Goal: Transaction & Acquisition: Purchase product/service

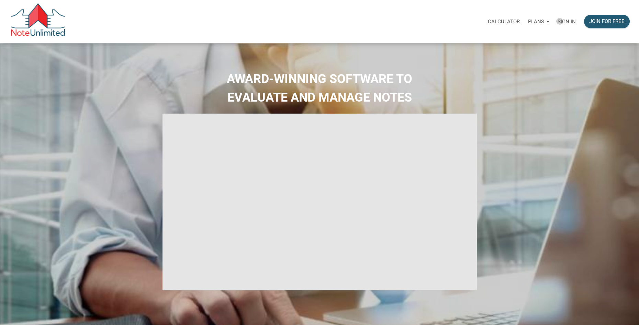
click at [560, 21] on p "Sign in" at bounding box center [566, 22] width 18 height 6
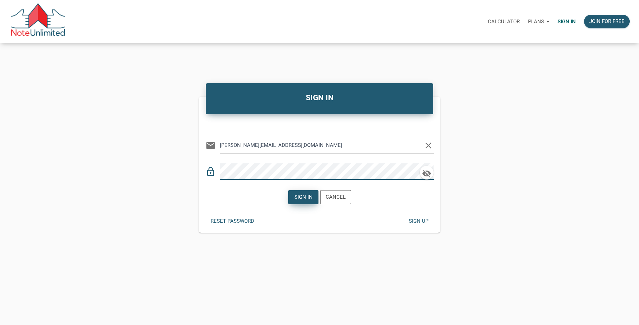
click at [296, 196] on div "Sign in" at bounding box center [303, 197] width 18 height 8
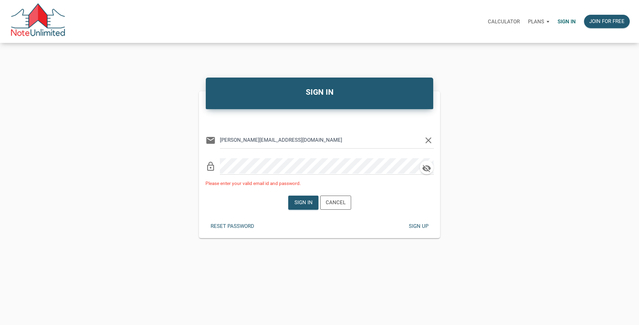
click at [285, 138] on input "wayne@notefellow.com" at bounding box center [322, 139] width 204 height 15
click at [264, 142] on input "wayne@notefellow.com" at bounding box center [322, 139] width 204 height 15
type input "wayne@noteschool.com"
click at [302, 202] on div "Sign in" at bounding box center [303, 203] width 18 height 8
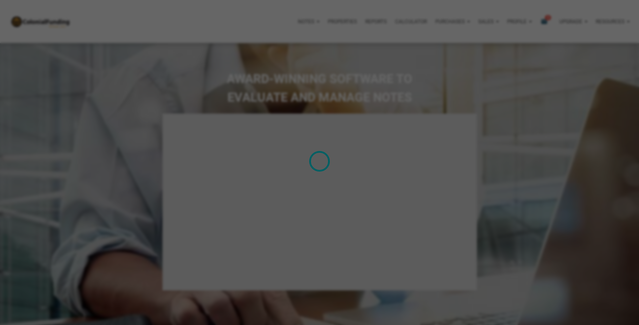
type input "Introduction to new features"
select select
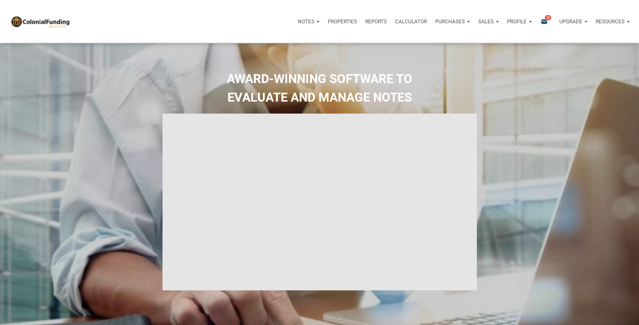
click at [314, 21] on p "Sales" at bounding box center [306, 22] width 16 height 6
click at [464, 39] on link "Offers" at bounding box center [468, 40] width 65 height 14
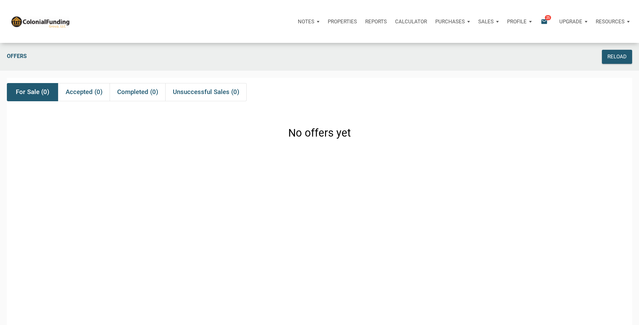
click at [543, 20] on icon "email" at bounding box center [544, 22] width 8 height 8
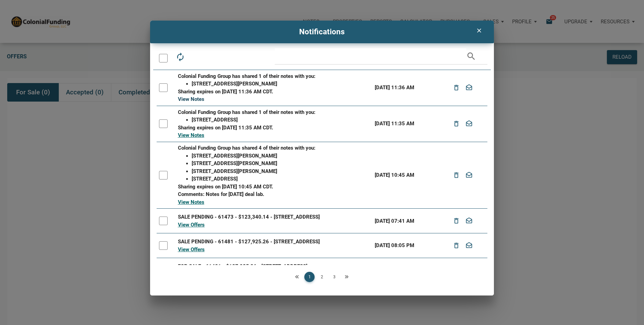
click at [196, 98] on link "View Notes" at bounding box center [191, 99] width 26 height 6
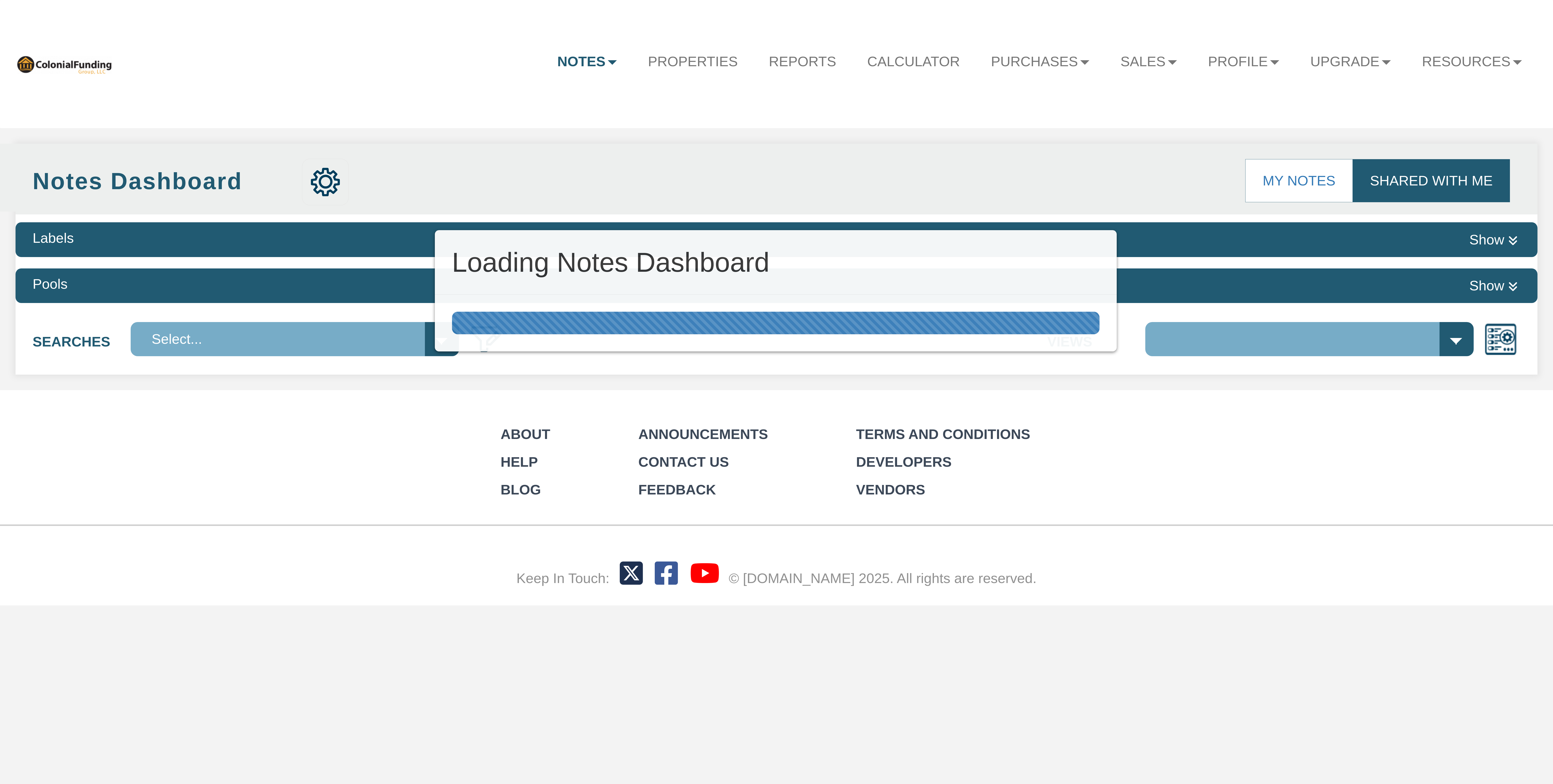
select select "316"
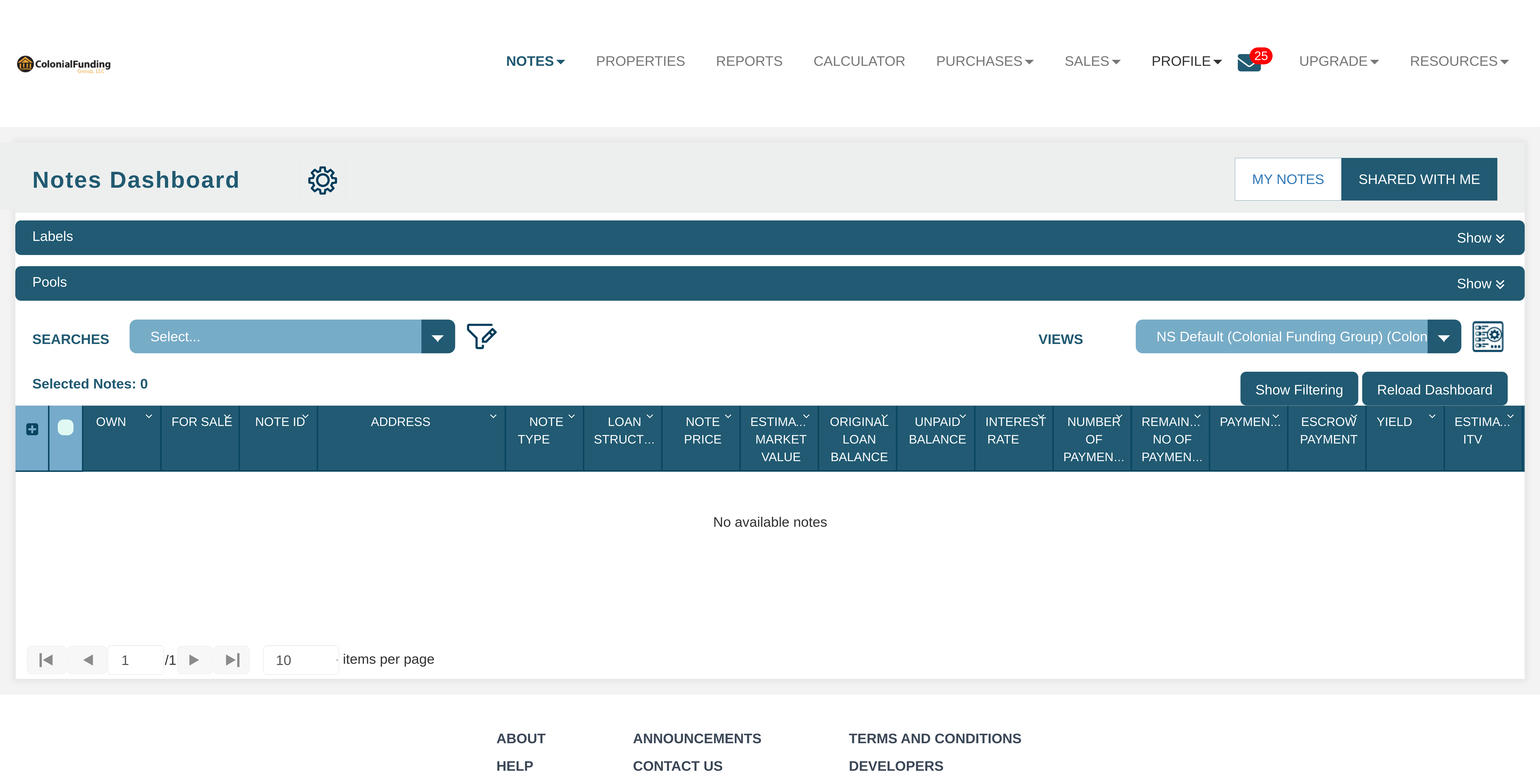
click at [1178, 61] on link "Profile" at bounding box center [1187, 61] width 101 height 36
click at [1345, 86] on ul "Notes Dashboard Transactions Properties Reports Calculator Purchases Offers Ord…" at bounding box center [1008, 52] width 1034 height 74
click at [1239, 60] on icon at bounding box center [1249, 63] width 23 height 23
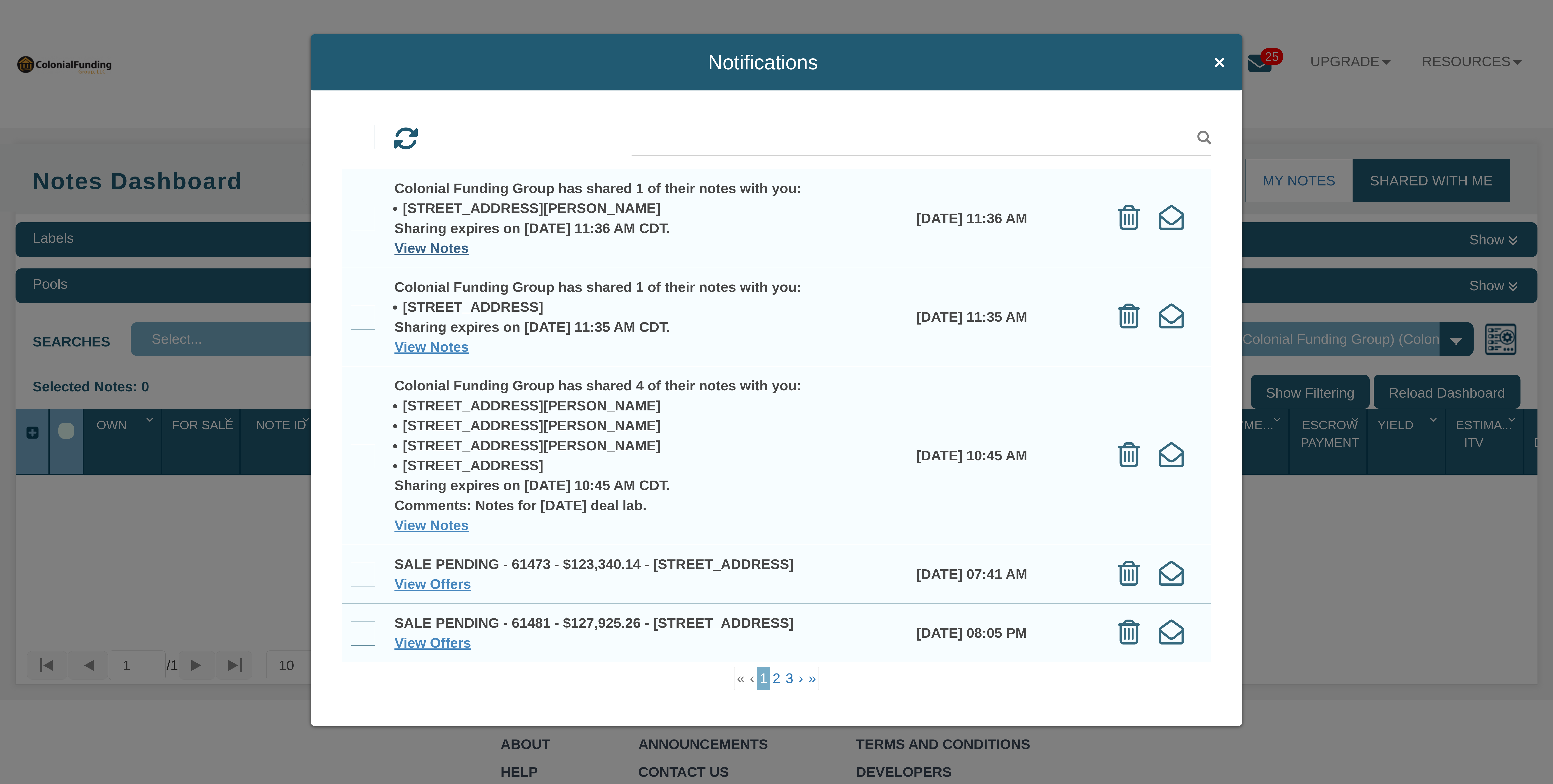
click at [418, 244] on link "View Notes" at bounding box center [431, 248] width 74 height 16
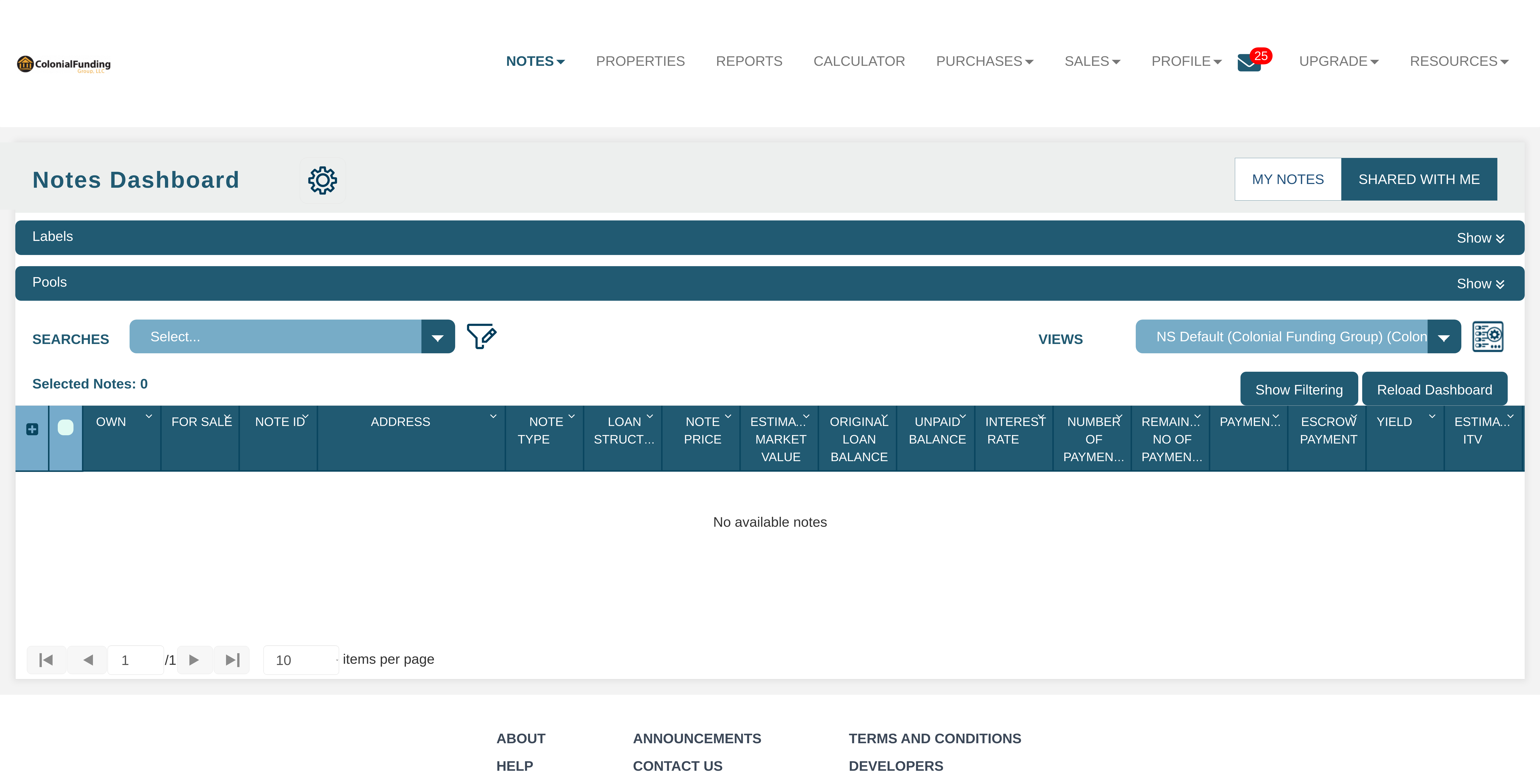
click at [1300, 180] on link "My Notes" at bounding box center [1288, 179] width 107 height 43
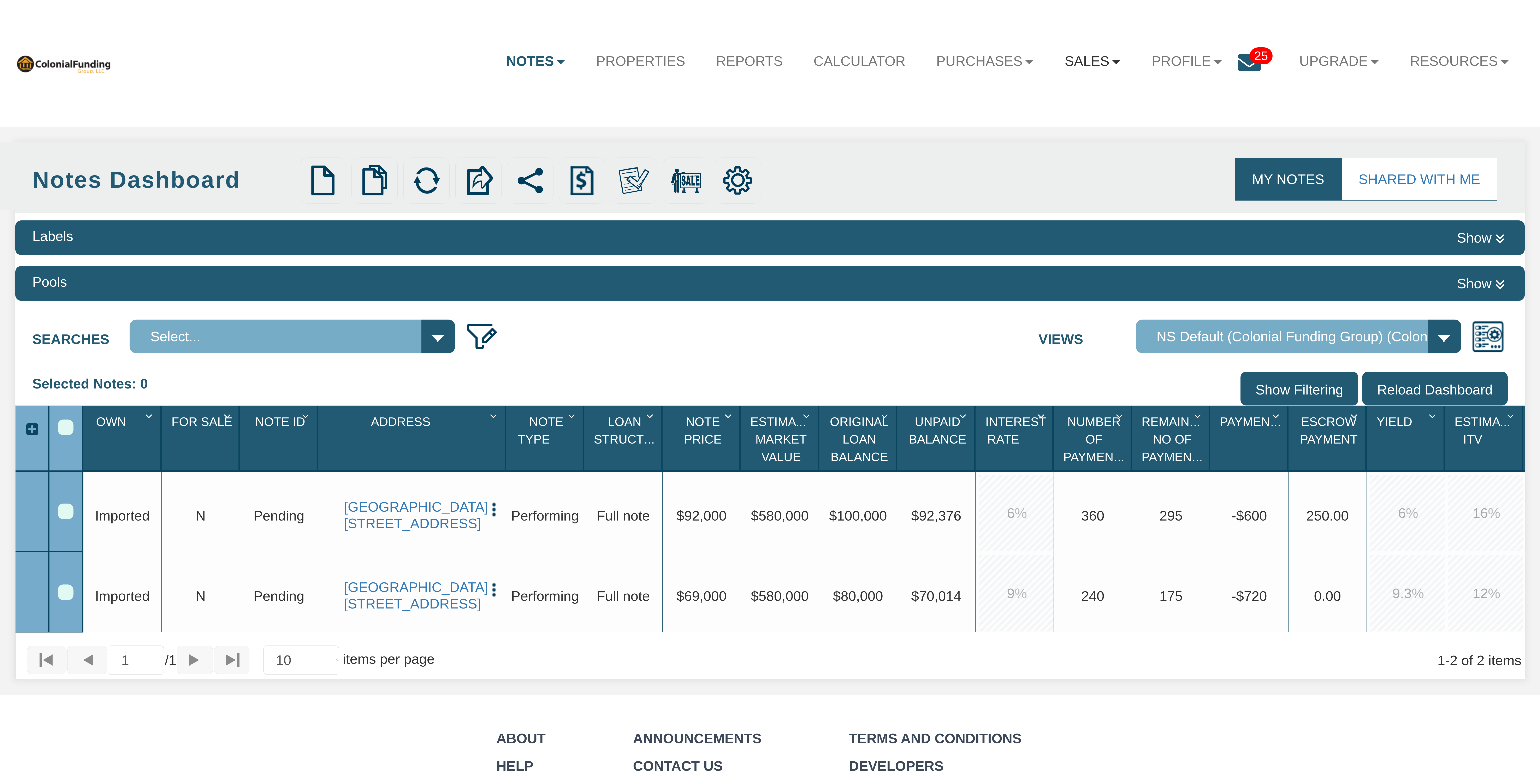
drag, startPoint x: 1098, startPoint y: 60, endPoint x: 1095, endPoint y: 61, distance: 3.2
click at [1098, 60] on link "Sales" at bounding box center [1093, 61] width 87 height 36
click at [1011, 101] on link "Offers" at bounding box center [1046, 99] width 180 height 27
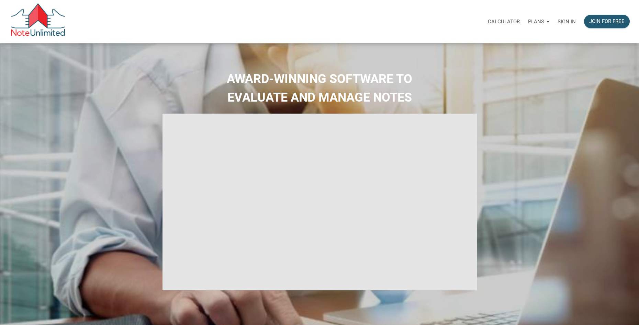
click at [563, 22] on p "Sign in" at bounding box center [566, 22] width 18 height 6
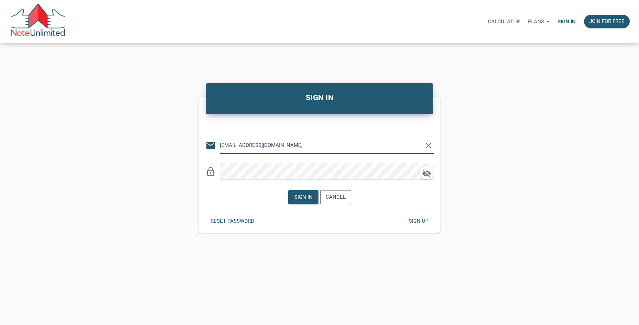
type input "[EMAIL_ADDRESS][DOMAIN_NAME]"
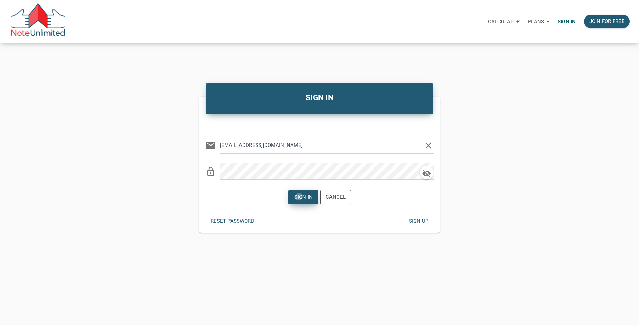
click at [299, 197] on div "Sign in" at bounding box center [303, 197] width 18 height 8
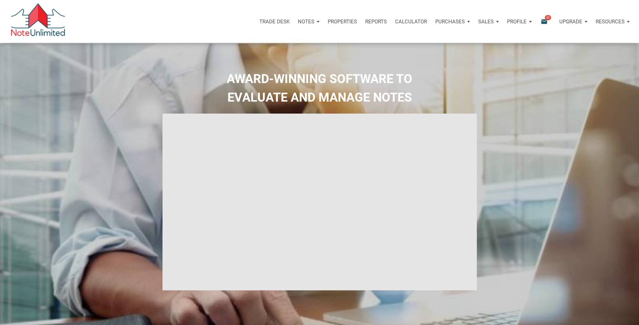
type input "Introduction to new features"
select select
click at [314, 21] on p "Sales" at bounding box center [306, 22] width 16 height 6
click at [464, 37] on link "Offers" at bounding box center [468, 40] width 65 height 14
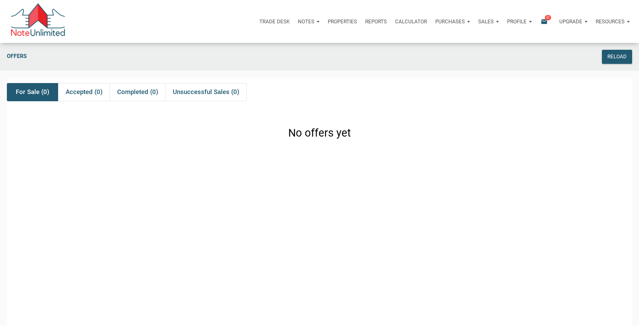
click at [545, 23] on icon "email" at bounding box center [544, 22] width 8 height 8
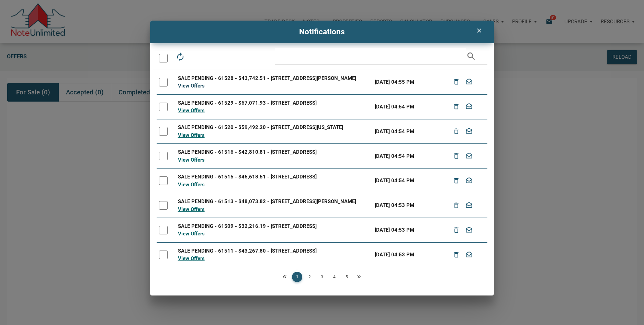
click at [194, 89] on link "View Offers" at bounding box center [191, 86] width 27 height 6
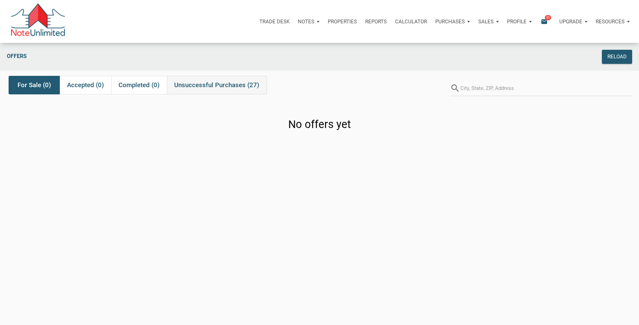
click at [244, 86] on span "Unsuccessful Purchases (27)" at bounding box center [216, 85] width 85 height 8
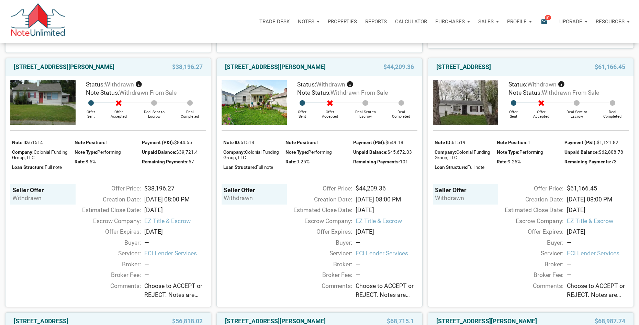
scroll to position [812, 0]
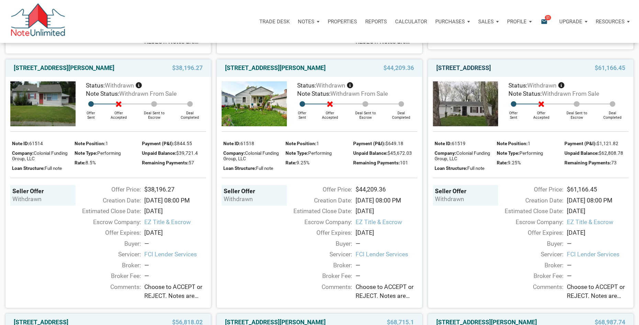
click at [491, 72] on link "[STREET_ADDRESS]" at bounding box center [463, 68] width 55 height 8
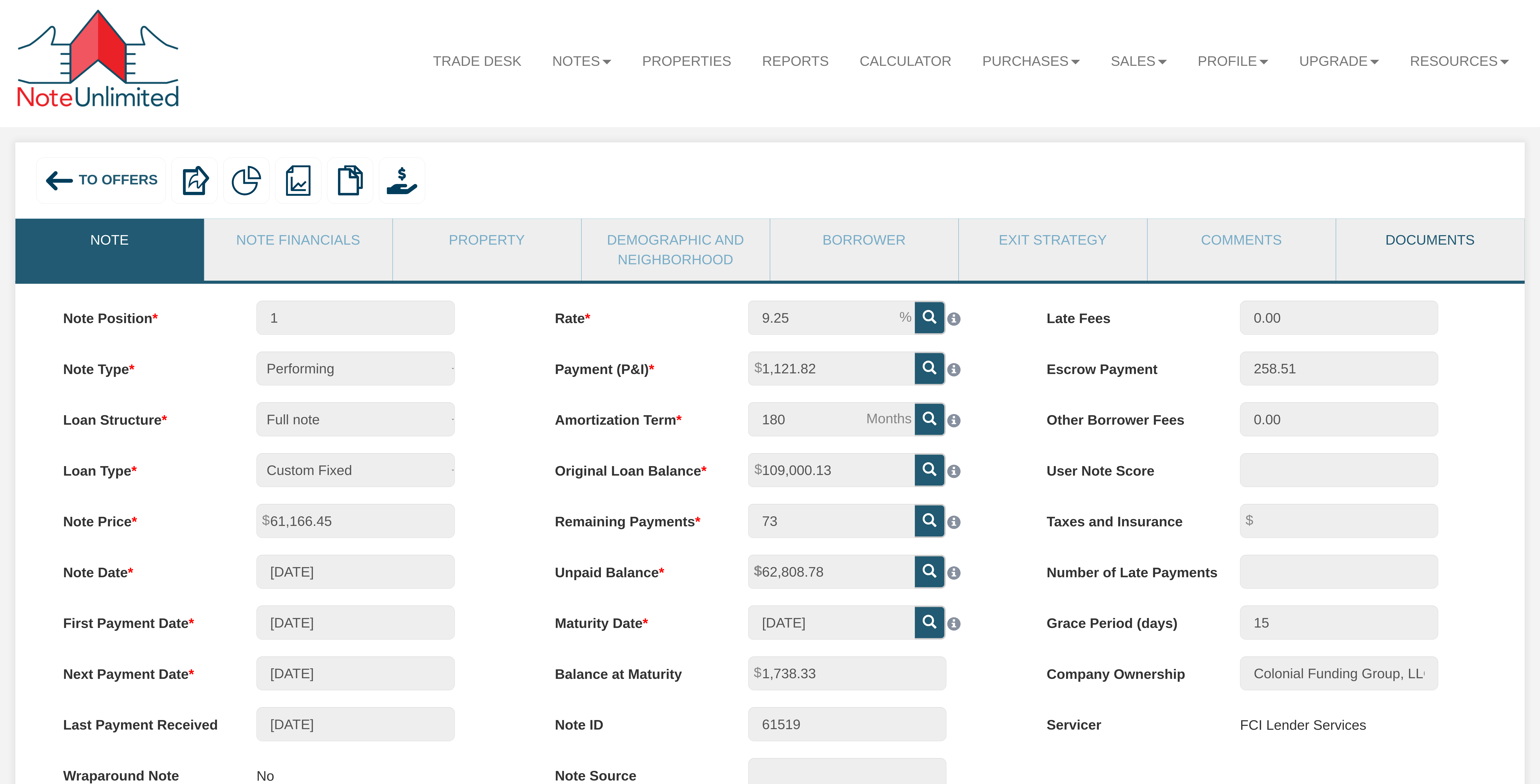
click at [1415, 256] on link "Documents" at bounding box center [1430, 240] width 188 height 42
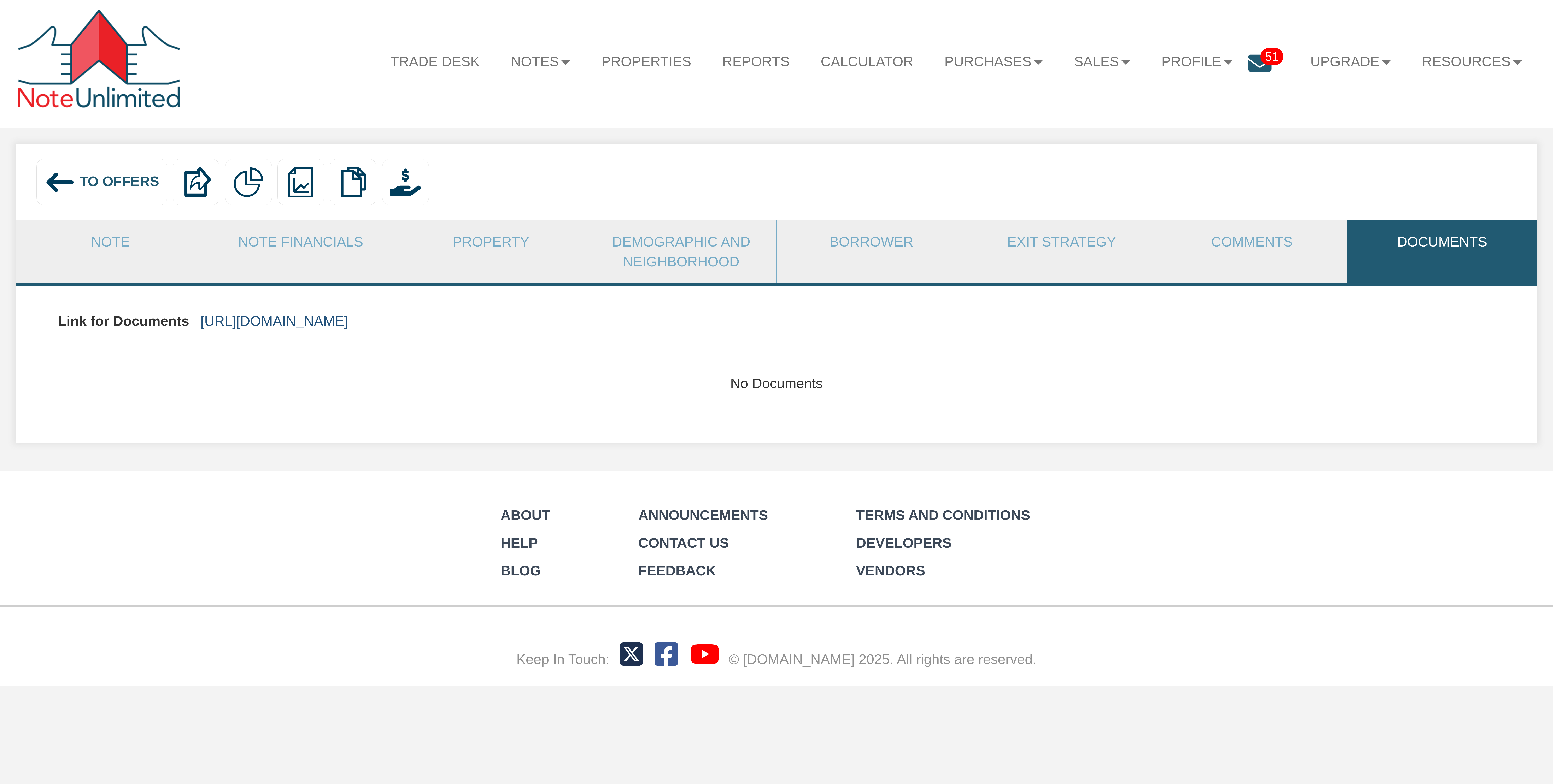
click at [348, 319] on link "https://colonialfundinggroup.sharepoint.com/:f:/s/operationsteam/El-oYTLml-tGsd…" at bounding box center [274, 321] width 148 height 16
click at [52, 178] on img at bounding box center [60, 183] width 31 height 31
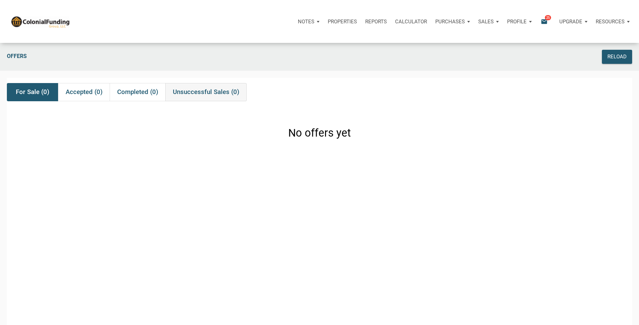
click at [188, 90] on span "Unsuccessful Sales (0)" at bounding box center [206, 92] width 67 height 8
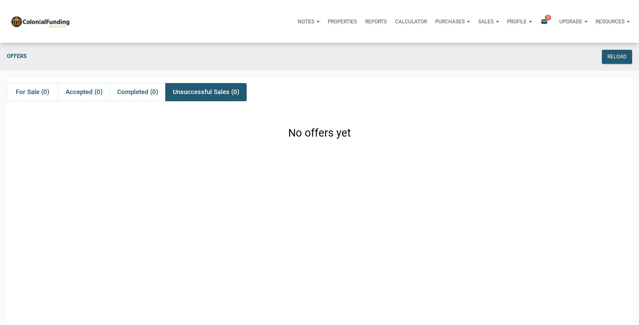
click at [543, 21] on icon "email" at bounding box center [544, 22] width 8 height 8
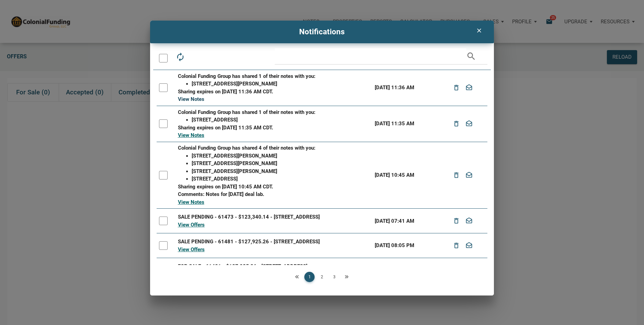
click at [198, 99] on link "View Notes" at bounding box center [191, 99] width 26 height 6
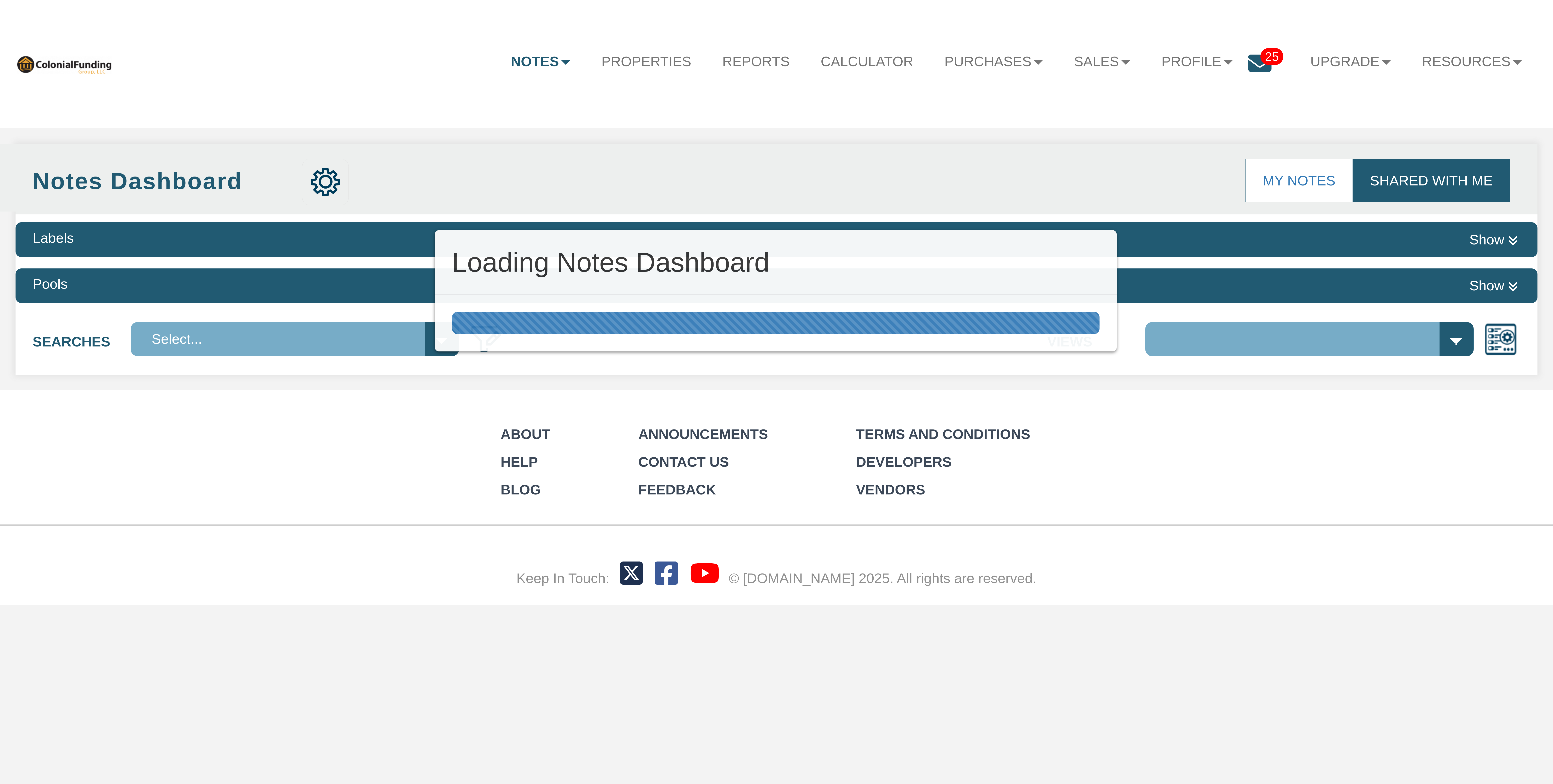
select select "316"
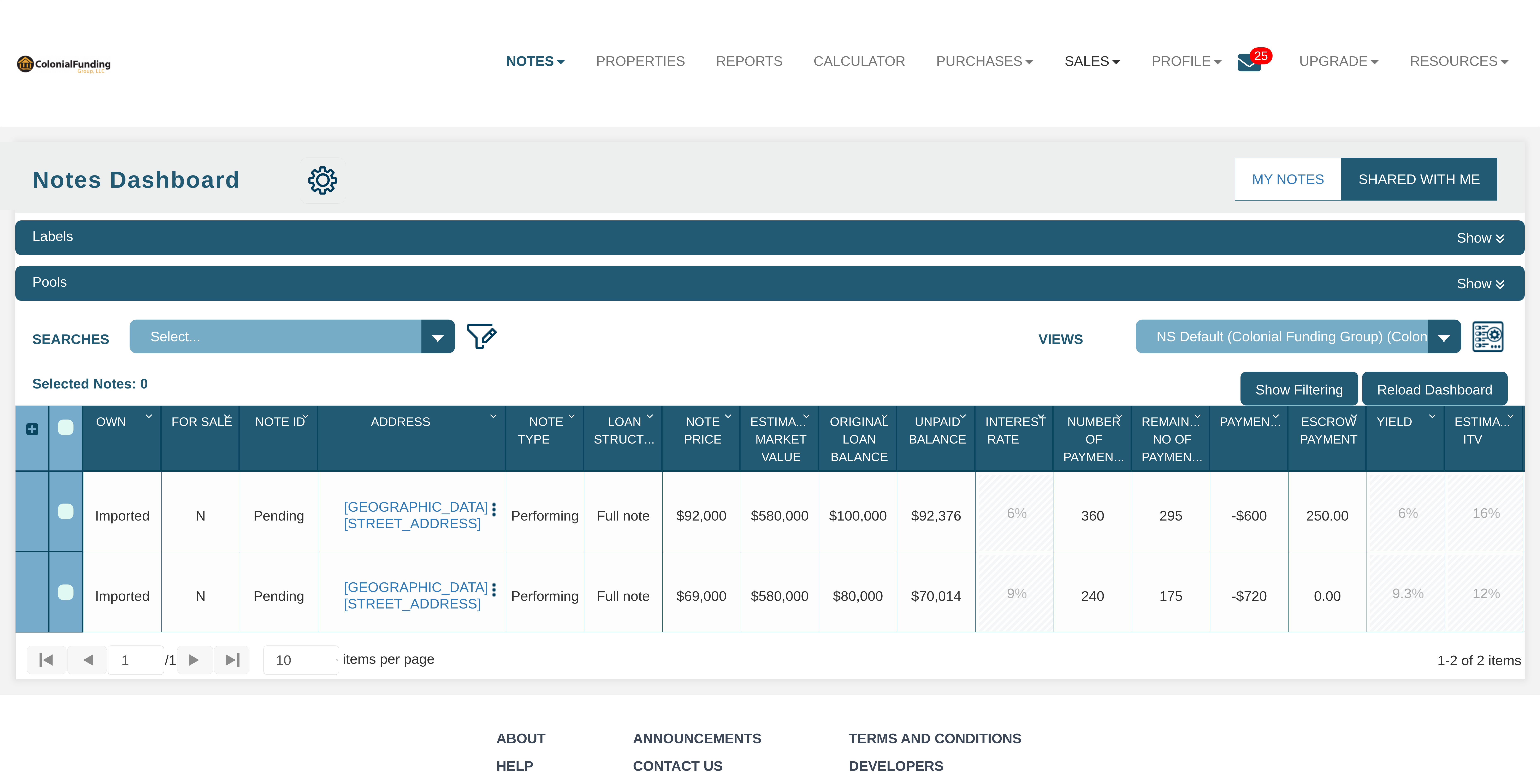
drag, startPoint x: 1084, startPoint y: 58, endPoint x: 1076, endPoint y: 66, distance: 11.3
click at [1084, 58] on link "Sales" at bounding box center [1093, 61] width 87 height 36
click at [1042, 99] on link "Offers" at bounding box center [1046, 99] width 180 height 27
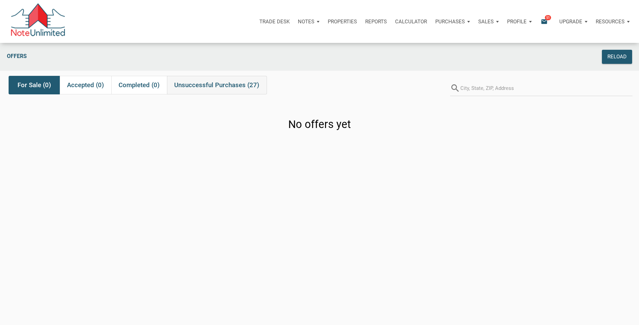
click at [226, 82] on span "Unsuccessful Purchases (27)" at bounding box center [216, 85] width 85 height 8
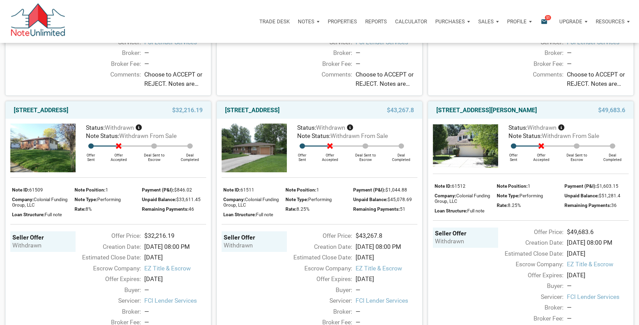
scroll to position [518, 0]
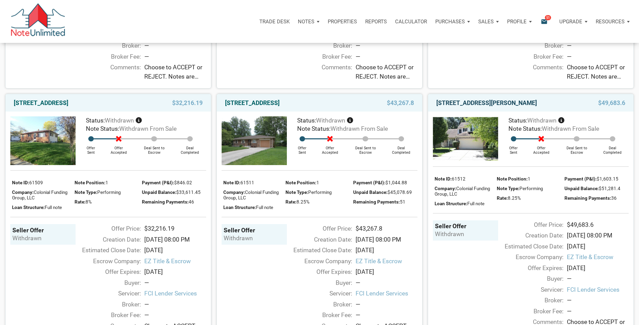
click at [510, 107] on link "702 Pioneer Woods Drive, Indianapolis, IN, 46224" at bounding box center [486, 103] width 101 height 8
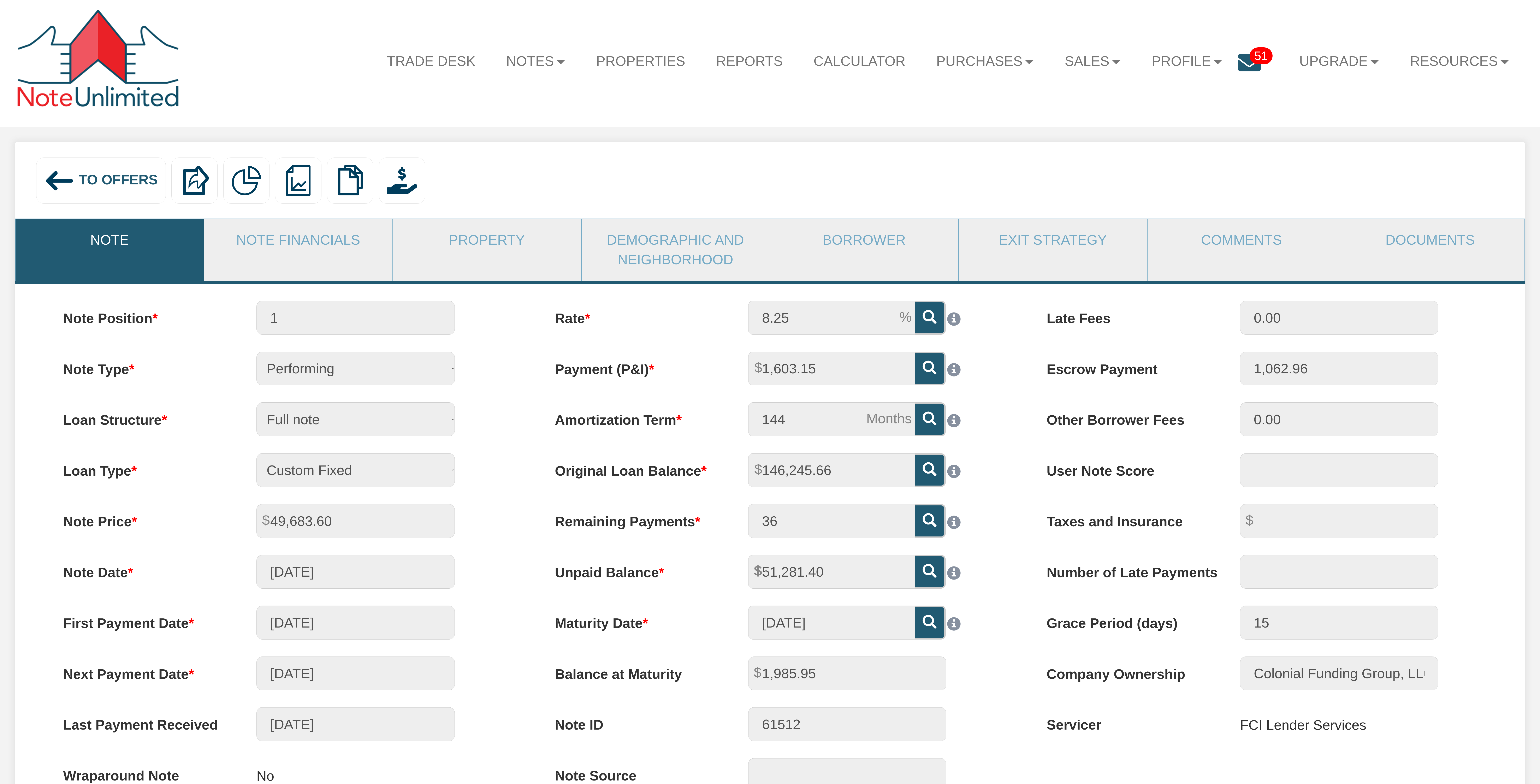
click at [89, 180] on span "To Offers" at bounding box center [118, 180] width 79 height 16
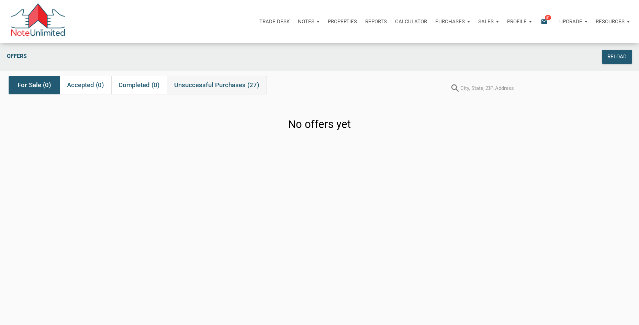
click at [238, 81] on span "Unsuccessful Purchases (27)" at bounding box center [216, 85] width 85 height 8
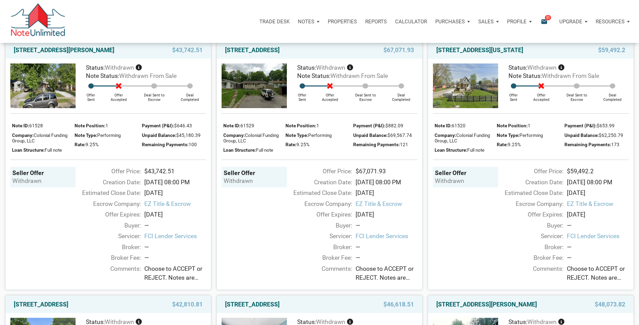
scroll to position [62, 0]
click at [364, 55] on div "$67,071.93" at bounding box center [388, 50] width 59 height 8
click at [269, 55] on link "2312 Silver Maple Court, Indianapolis, IN, 46222" at bounding box center [252, 50] width 55 height 8
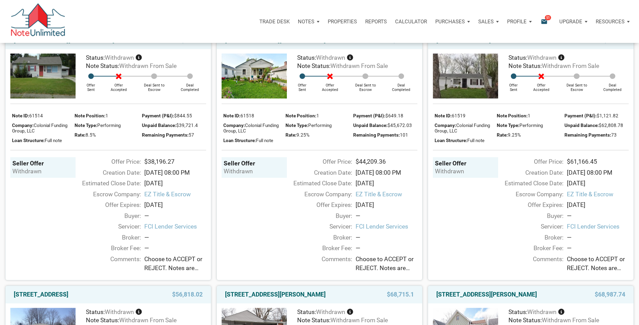
scroll to position [841, 0]
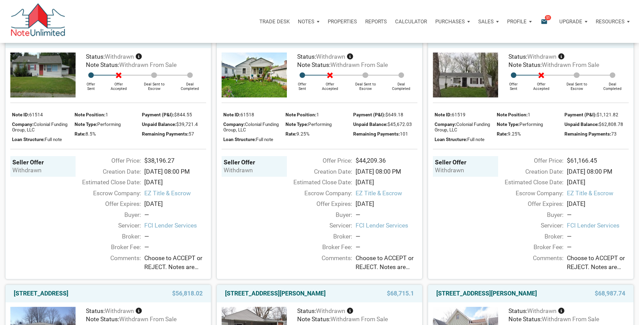
click at [482, 94] on img at bounding box center [465, 75] width 65 height 45
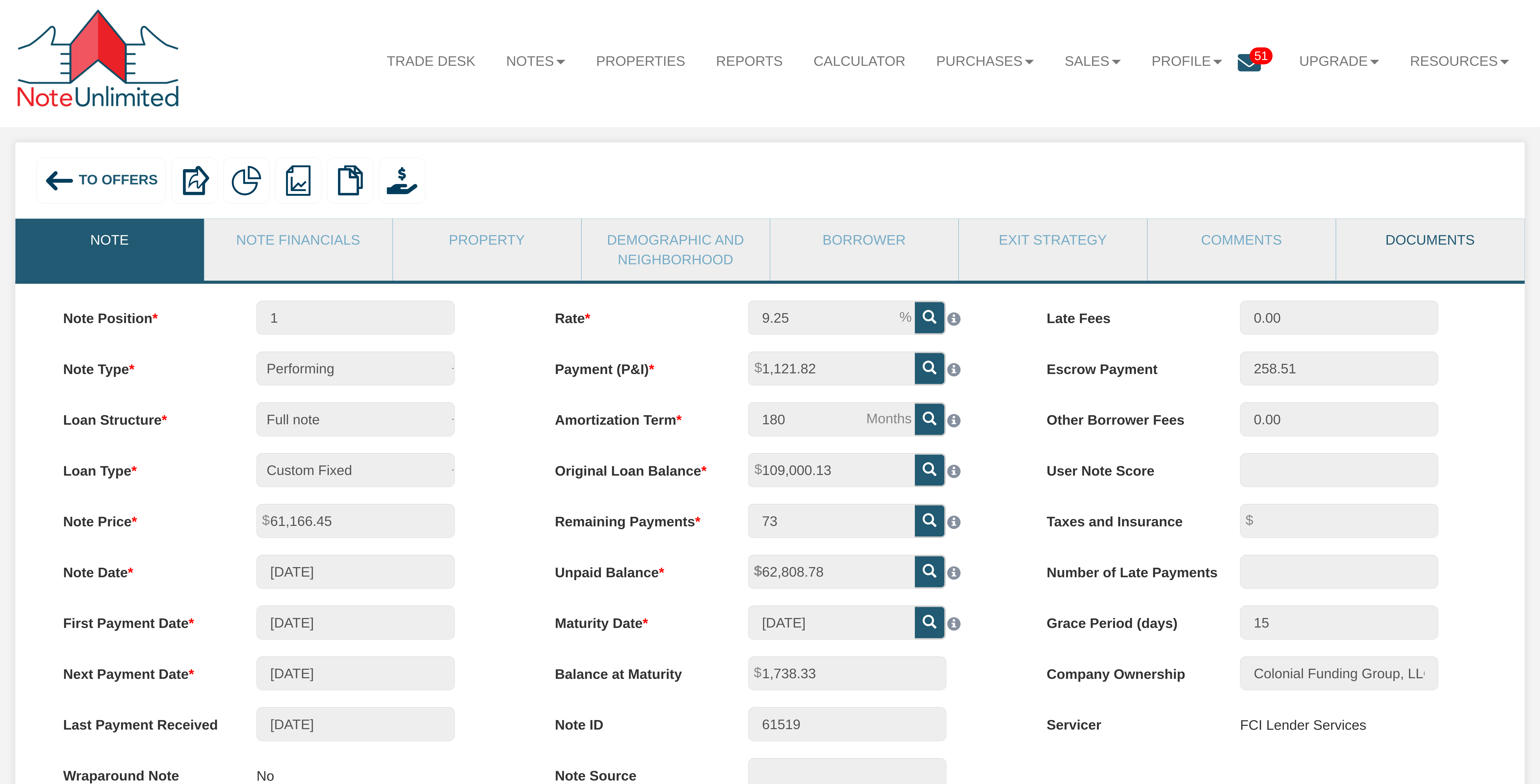
click at [1391, 237] on link "Documents" at bounding box center [1430, 240] width 188 height 42
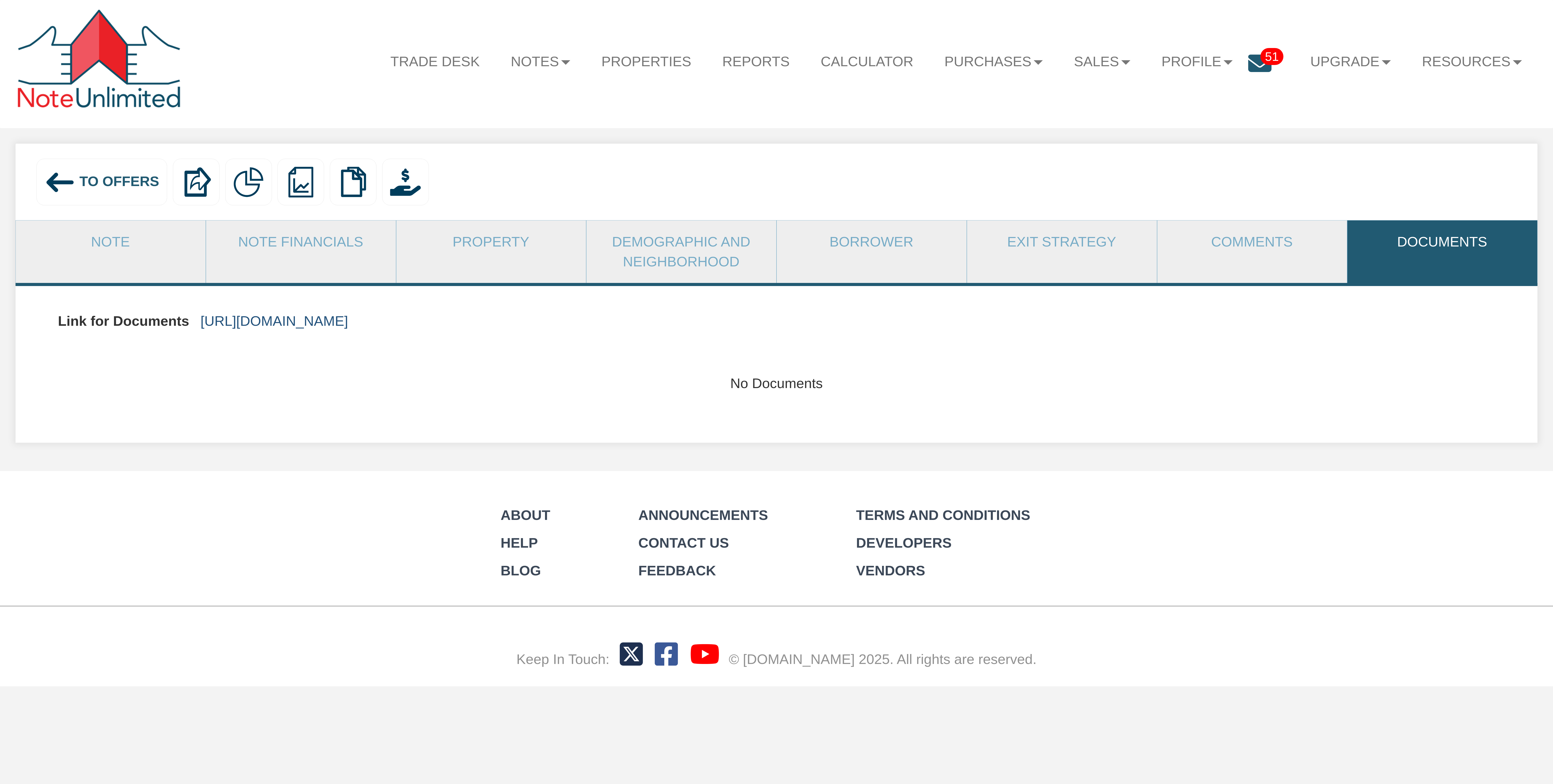
click at [348, 315] on link "https://colonialfundinggroup.sharepoint.com/:f:/s/operationsteam/El-oYTLml-tGsd…" at bounding box center [274, 321] width 148 height 16
click at [100, 177] on span "To Offers" at bounding box center [119, 181] width 80 height 16
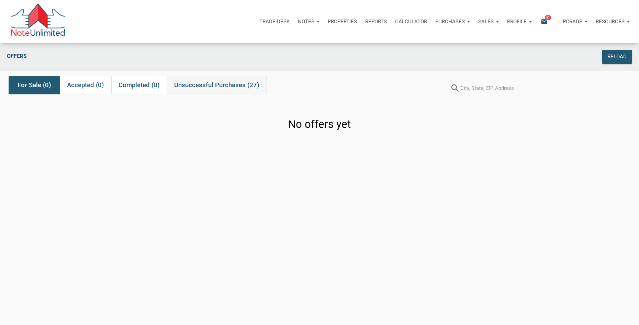
click at [225, 84] on span "Unsuccessful Purchases (27)" at bounding box center [216, 85] width 85 height 8
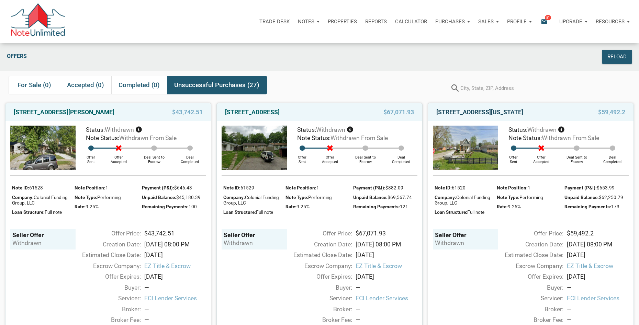
click at [523, 116] on link "4102 East Minnesota Street, Indianapolis, IN, 46203" at bounding box center [479, 112] width 87 height 8
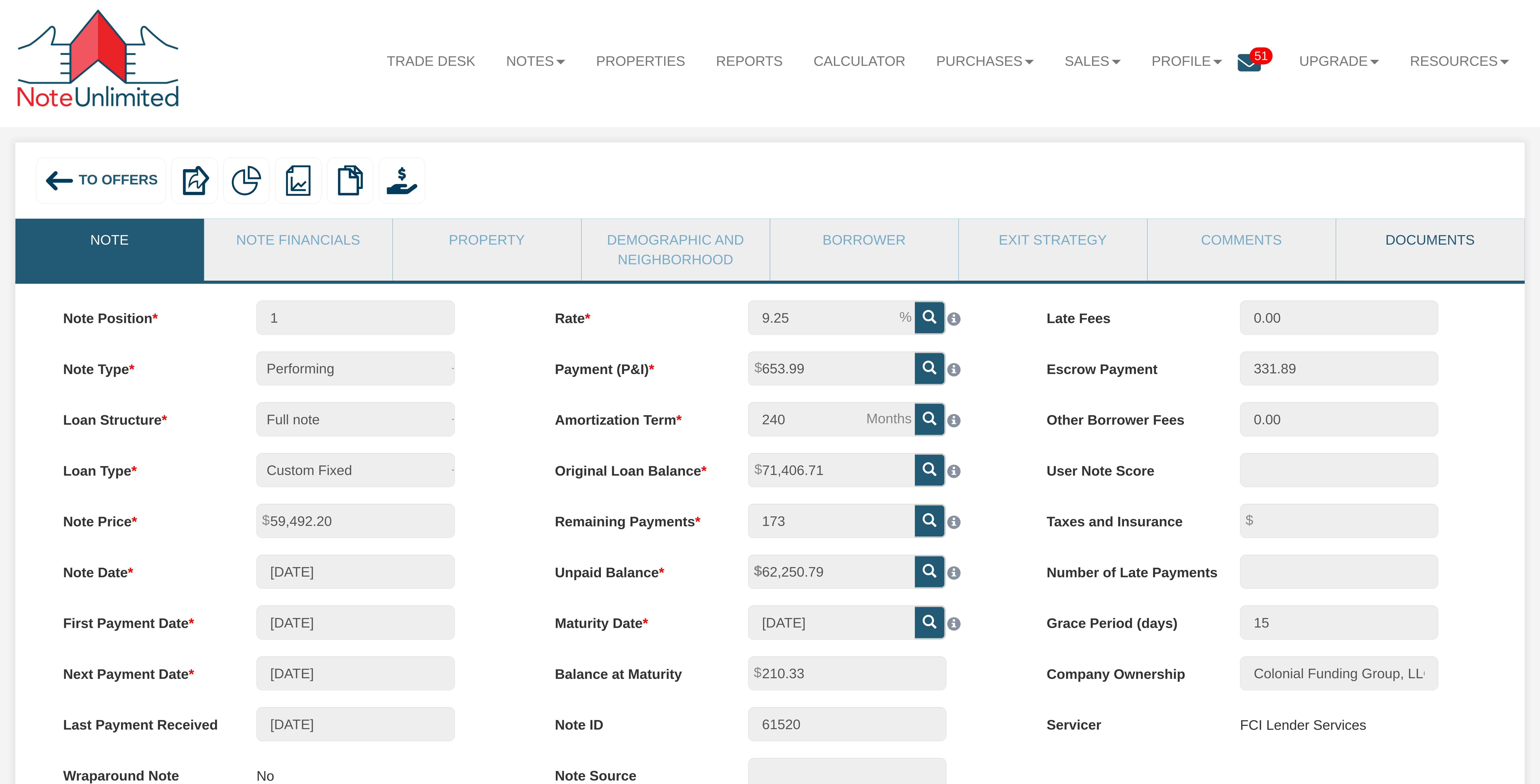
click at [1403, 244] on link "Documents" at bounding box center [1430, 240] width 188 height 42
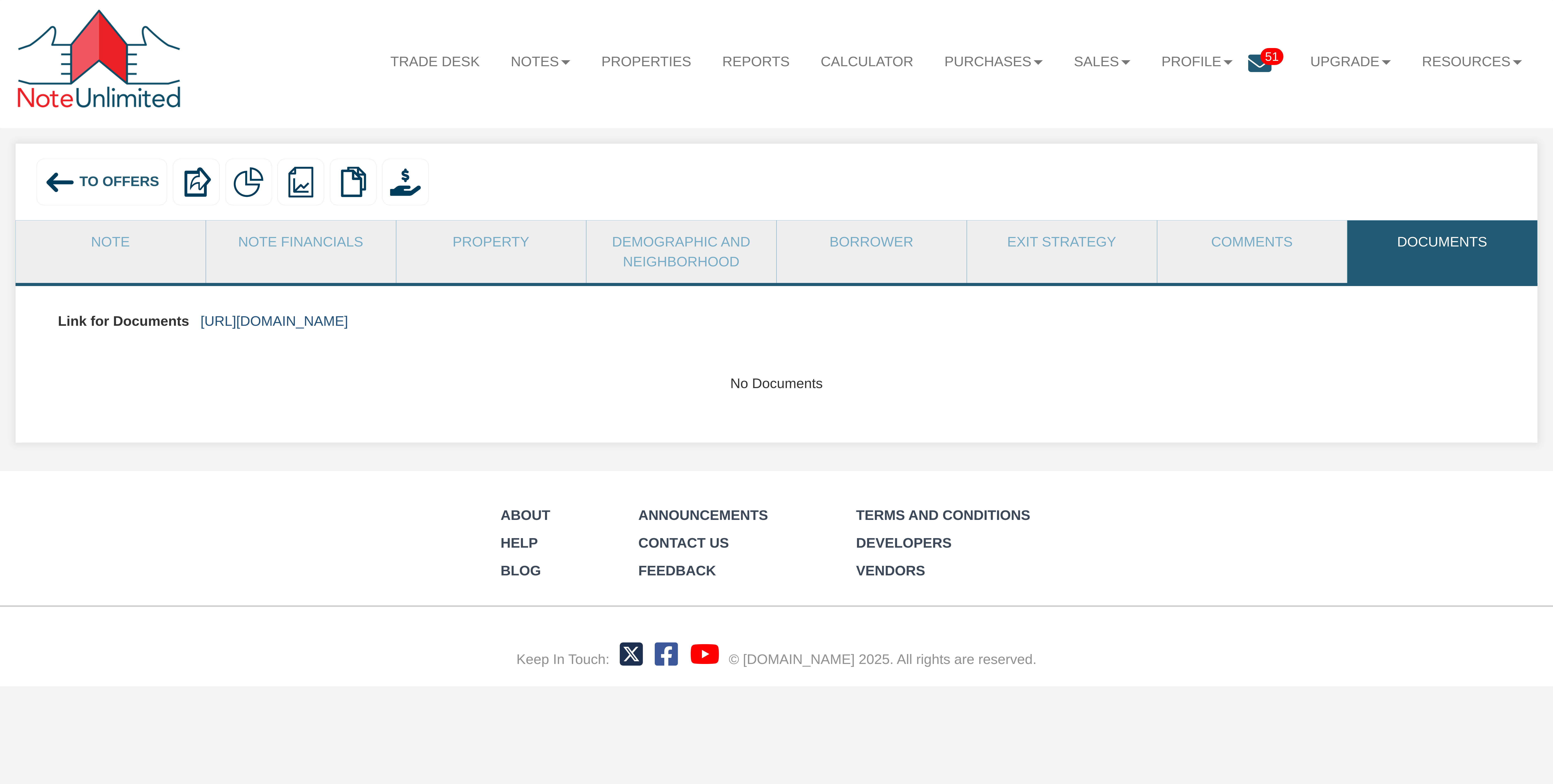
click at [348, 322] on link "https://colonialfundinggroup.sharepoint.com/:f:/s/operationsteam/Ev308IdD3GlKml…" at bounding box center [274, 321] width 148 height 16
click at [103, 177] on span "To Offers" at bounding box center [119, 181] width 80 height 16
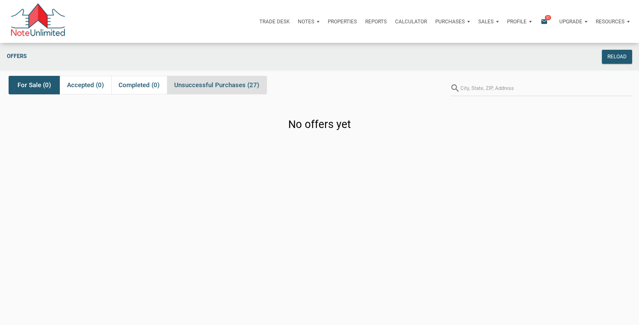
drag, startPoint x: 196, startPoint y: 87, endPoint x: 206, endPoint y: 87, distance: 10.3
click at [196, 87] on span "Unsuccessful Purchases (27)" at bounding box center [216, 85] width 85 height 8
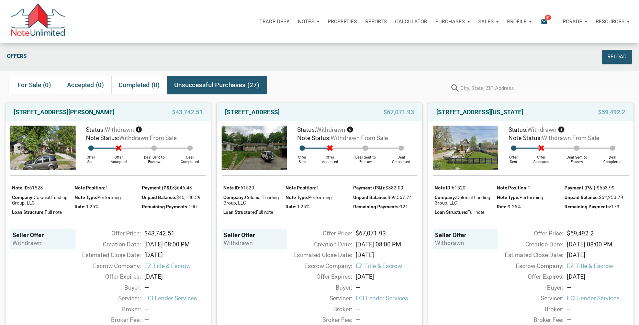
click at [155, 114] on div "$43,742.51" at bounding box center [176, 112] width 59 height 8
click at [102, 114] on link "3230 North Bancroft Street, Indianapolis, IN, 46218" at bounding box center [64, 112] width 101 height 8
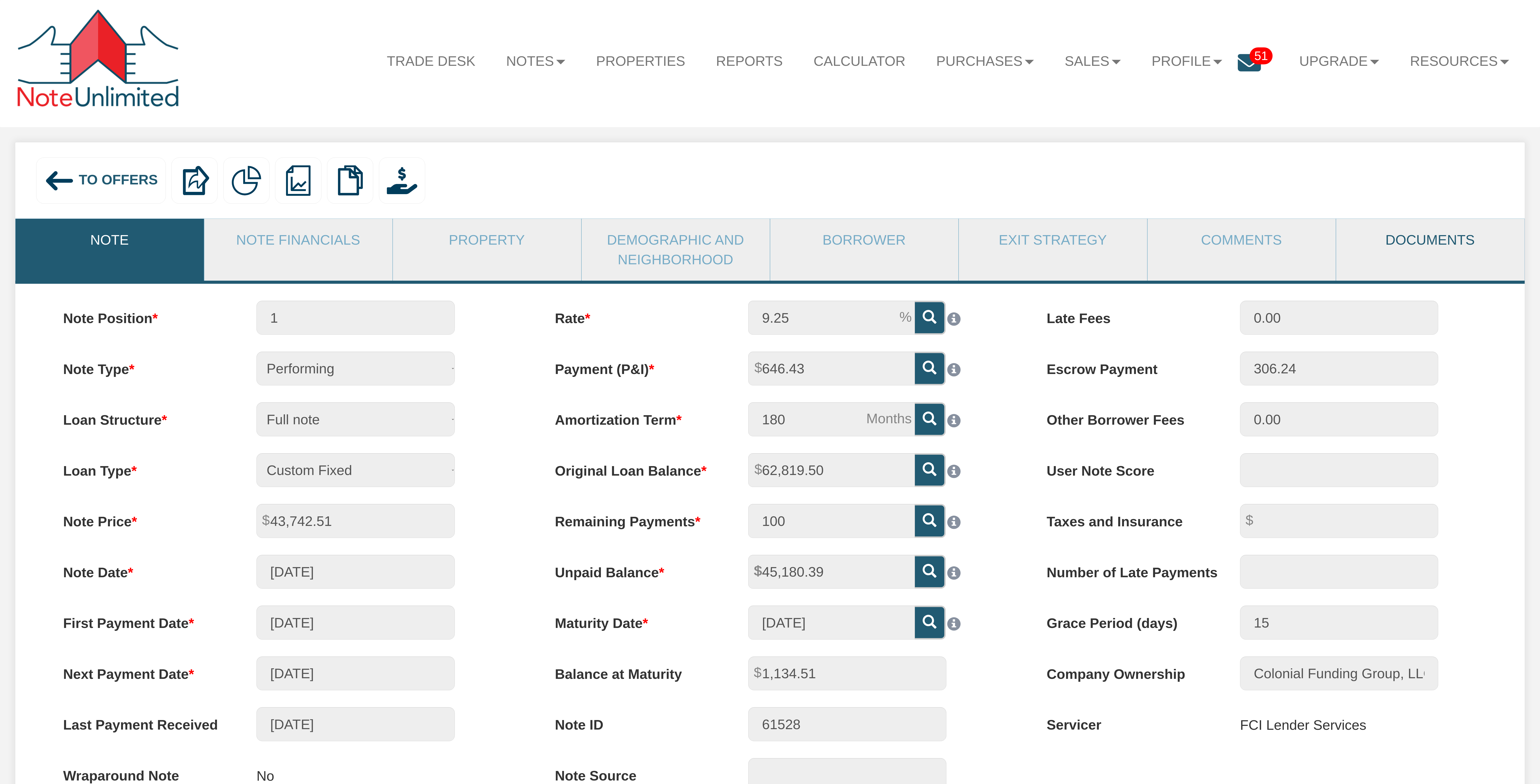
click at [1432, 248] on link "Documents" at bounding box center [1430, 240] width 188 height 42
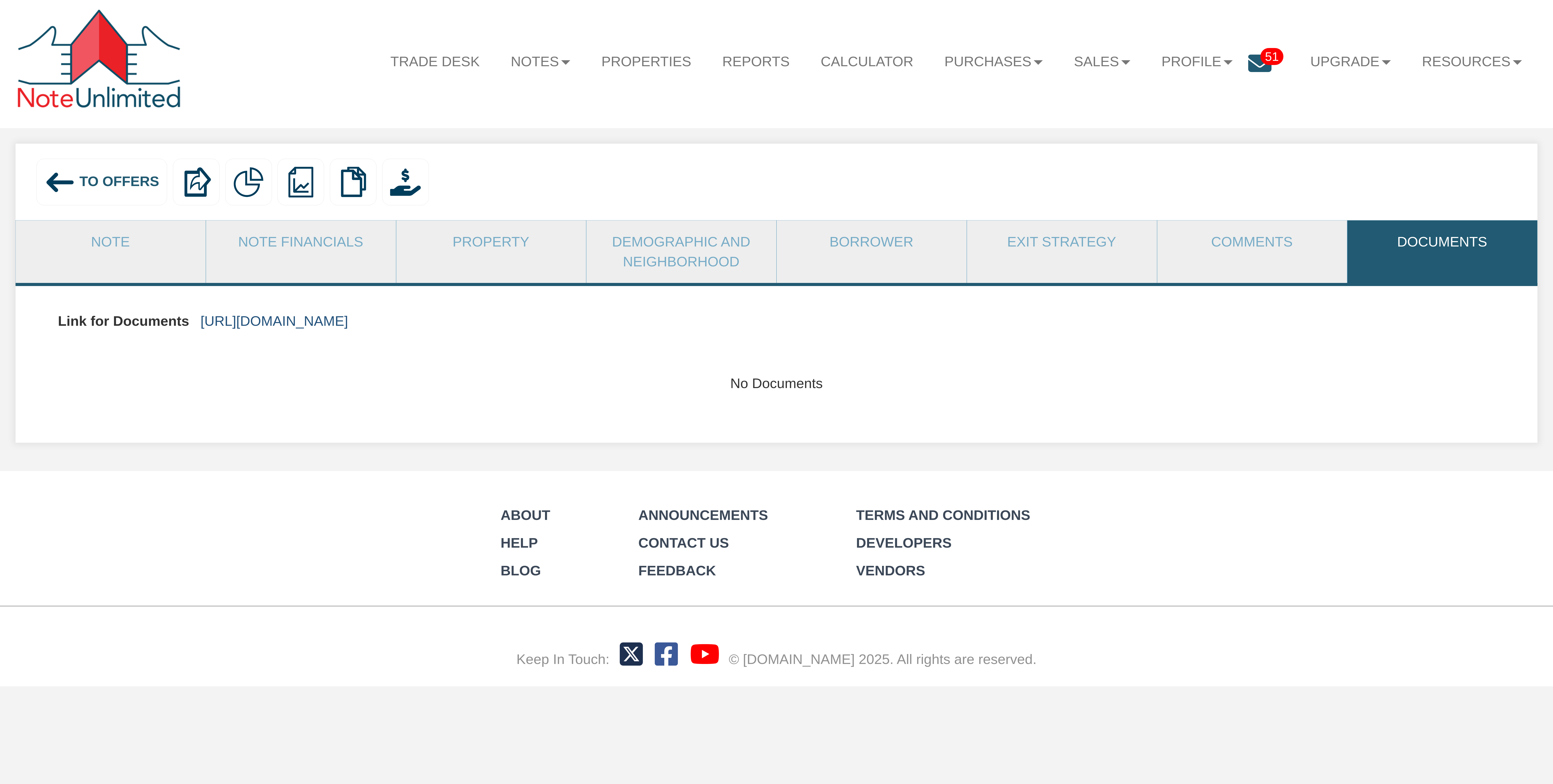
click at [348, 316] on link "https://colonialfundinggroup.sharepoint.com/:f:/s/operationsteam/EtFuBUp0oT9PoA…" at bounding box center [274, 321] width 148 height 16
click at [110, 178] on span "To Offers" at bounding box center [119, 181] width 80 height 16
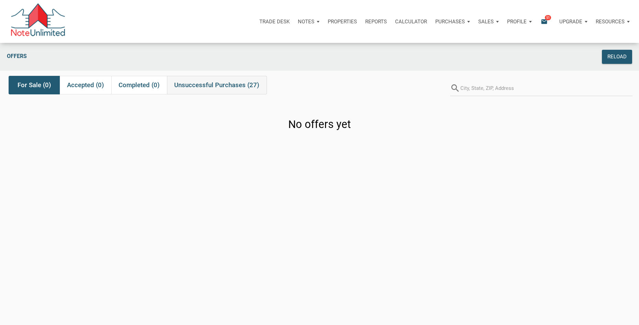
click at [248, 88] on span "Unsuccessful Purchases (27)" at bounding box center [216, 85] width 85 height 8
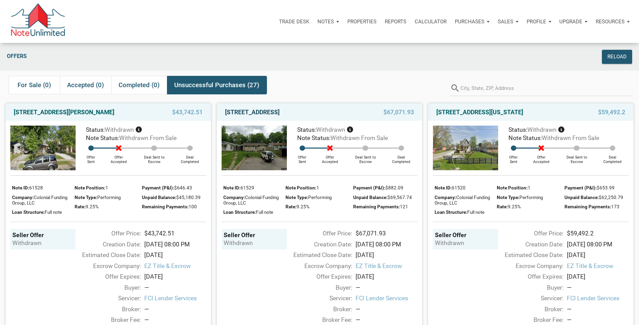
click at [280, 114] on link "2312 Silver Maple Court, Indianapolis, IN, 46222" at bounding box center [252, 112] width 55 height 8
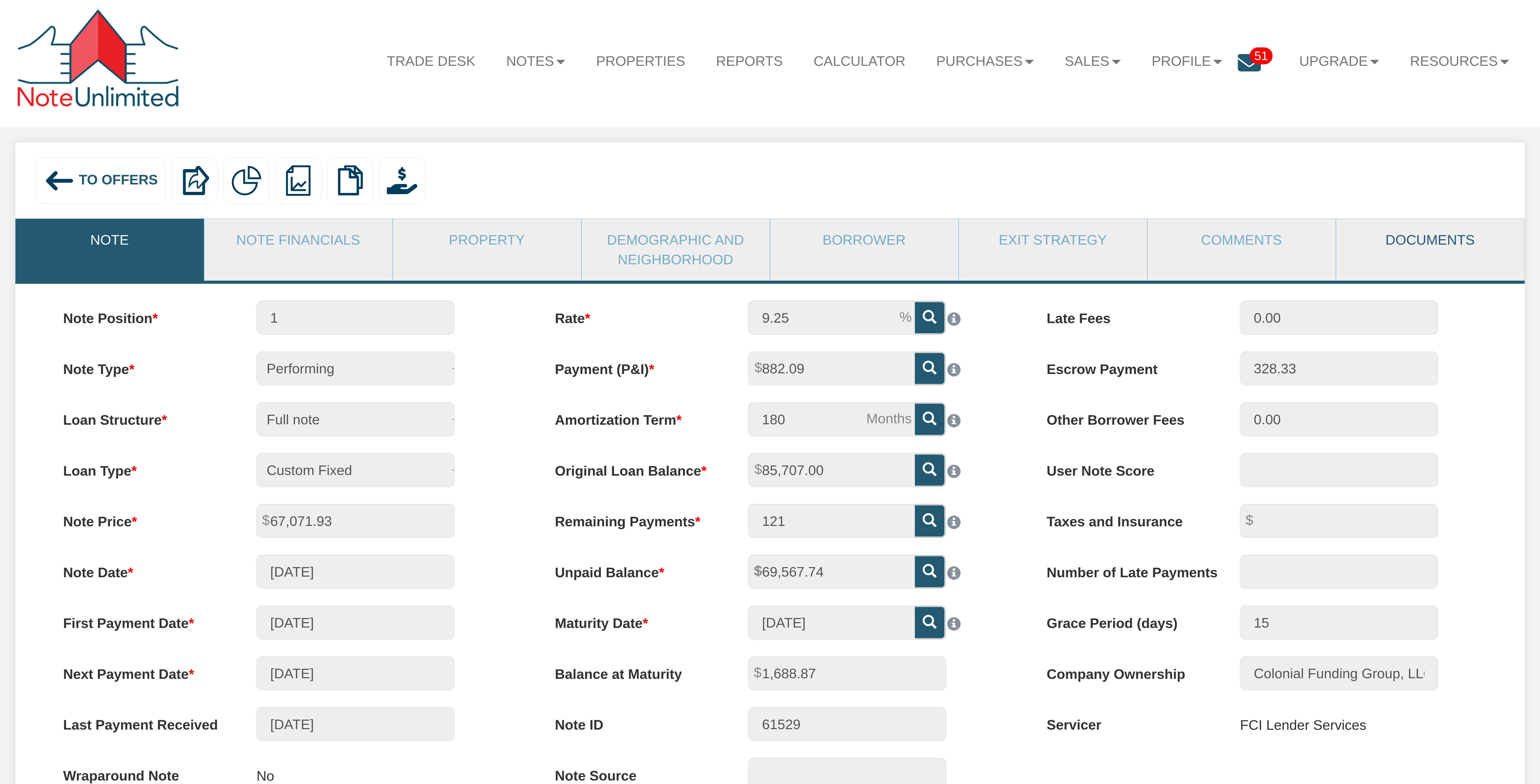
click at [1414, 237] on link "Documents" at bounding box center [1430, 240] width 188 height 42
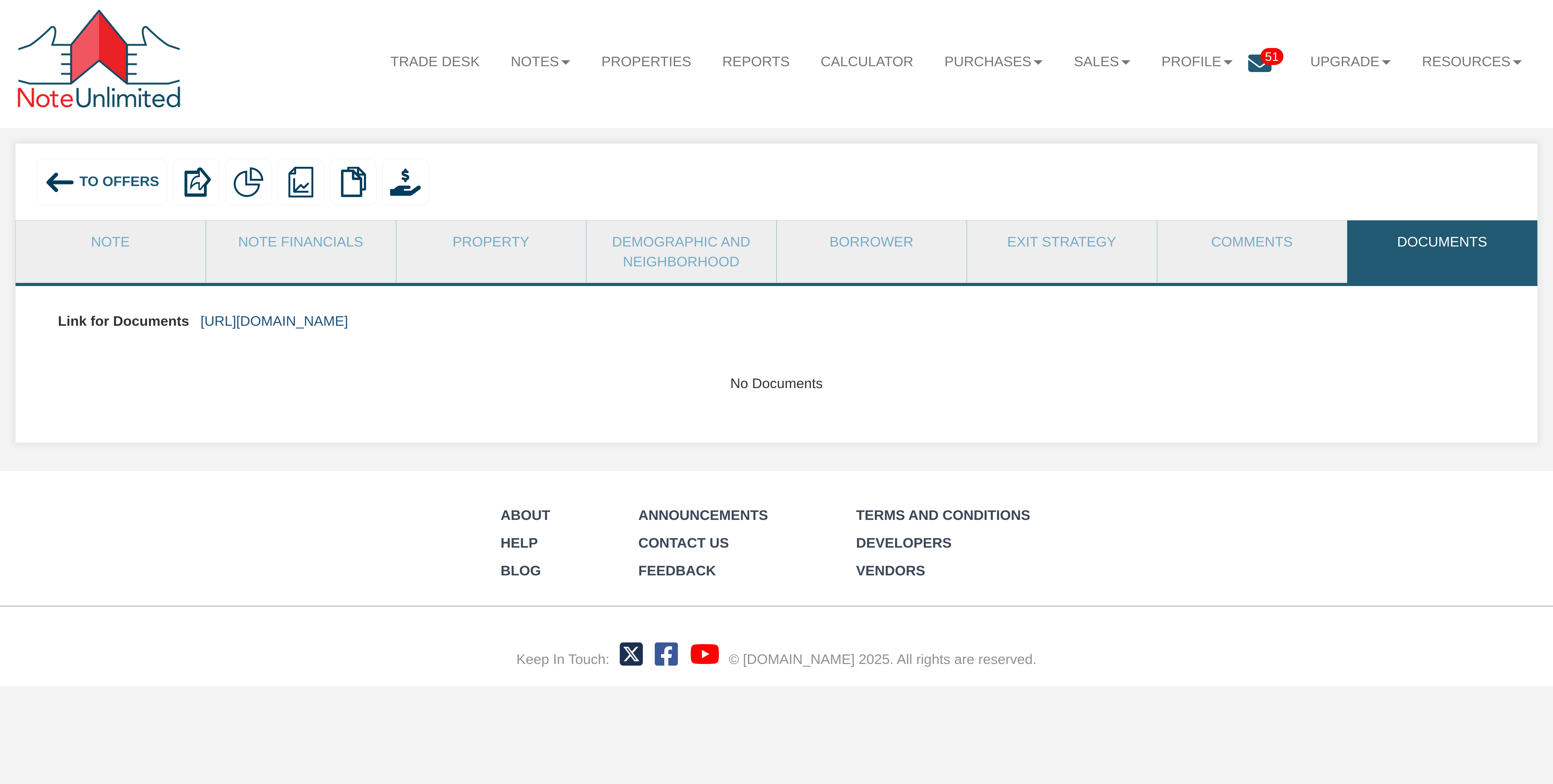
click at [348, 317] on link "https://colonialfundinggroup.sharepoint.com/:f:/s/operationsteam/EujG1cfN_GBNsU…" at bounding box center [274, 321] width 148 height 16
click at [121, 186] on span "To Offers" at bounding box center [119, 181] width 80 height 16
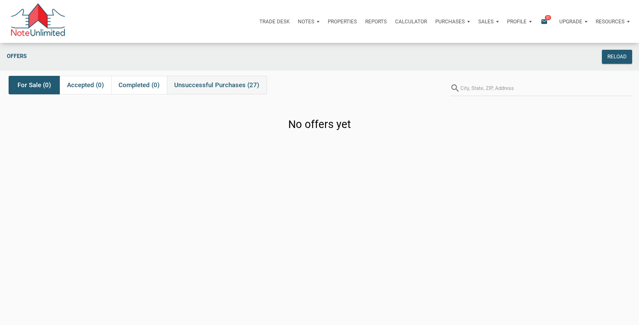
click at [233, 83] on span "Unsuccessful Purchases (27)" at bounding box center [216, 85] width 85 height 8
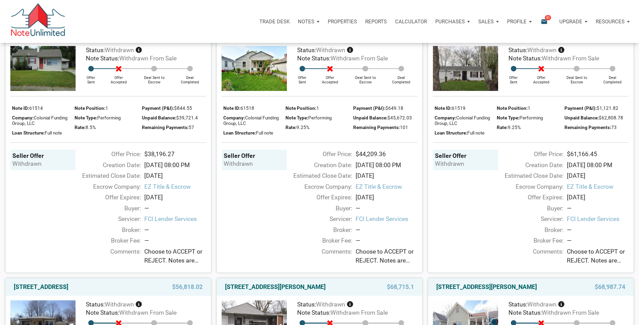
scroll to position [848, 0]
click at [114, 36] on link "[STREET_ADDRESS][PERSON_NAME]" at bounding box center [64, 32] width 101 height 8
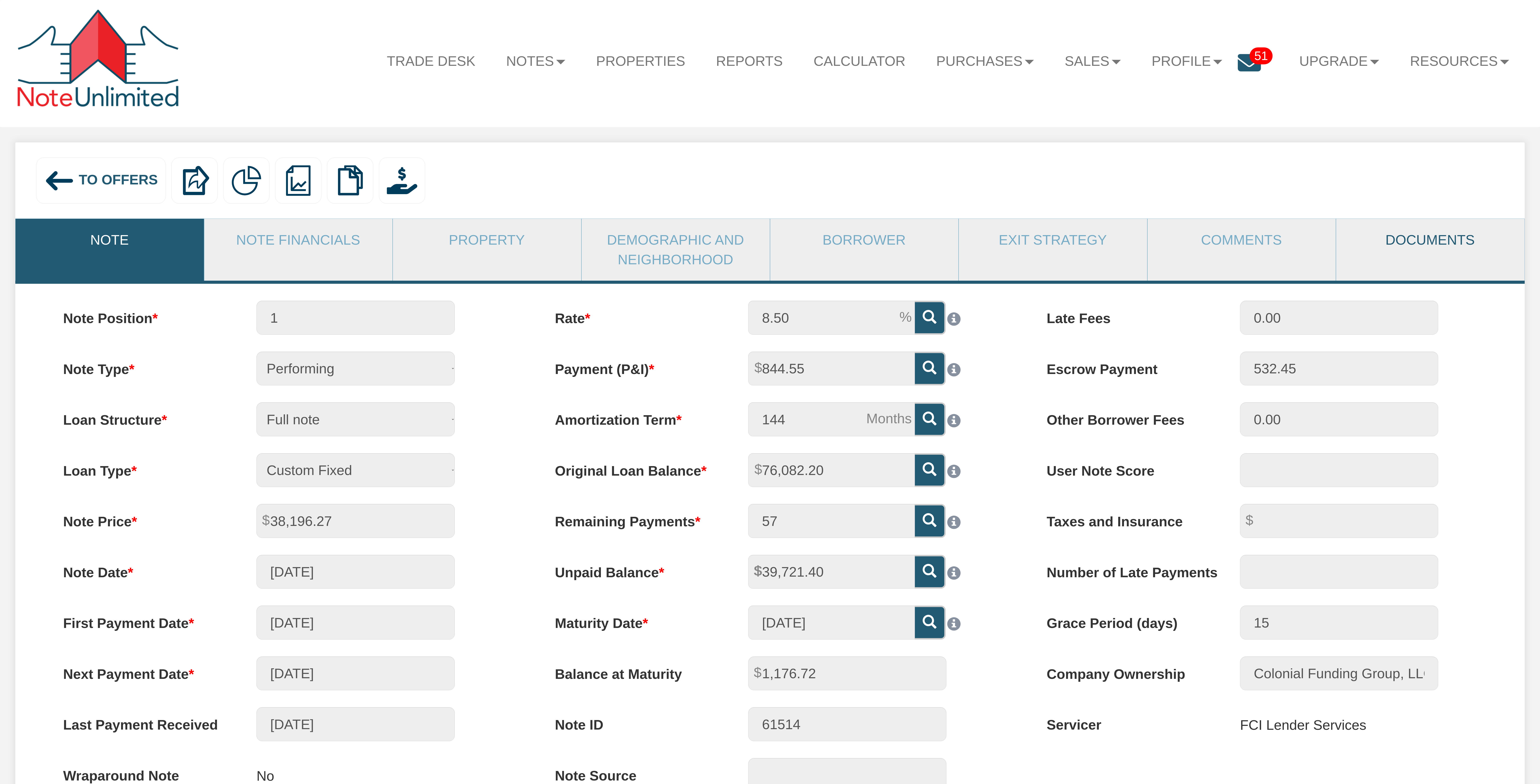
click at [1425, 237] on link "Documents" at bounding box center [1430, 240] width 188 height 42
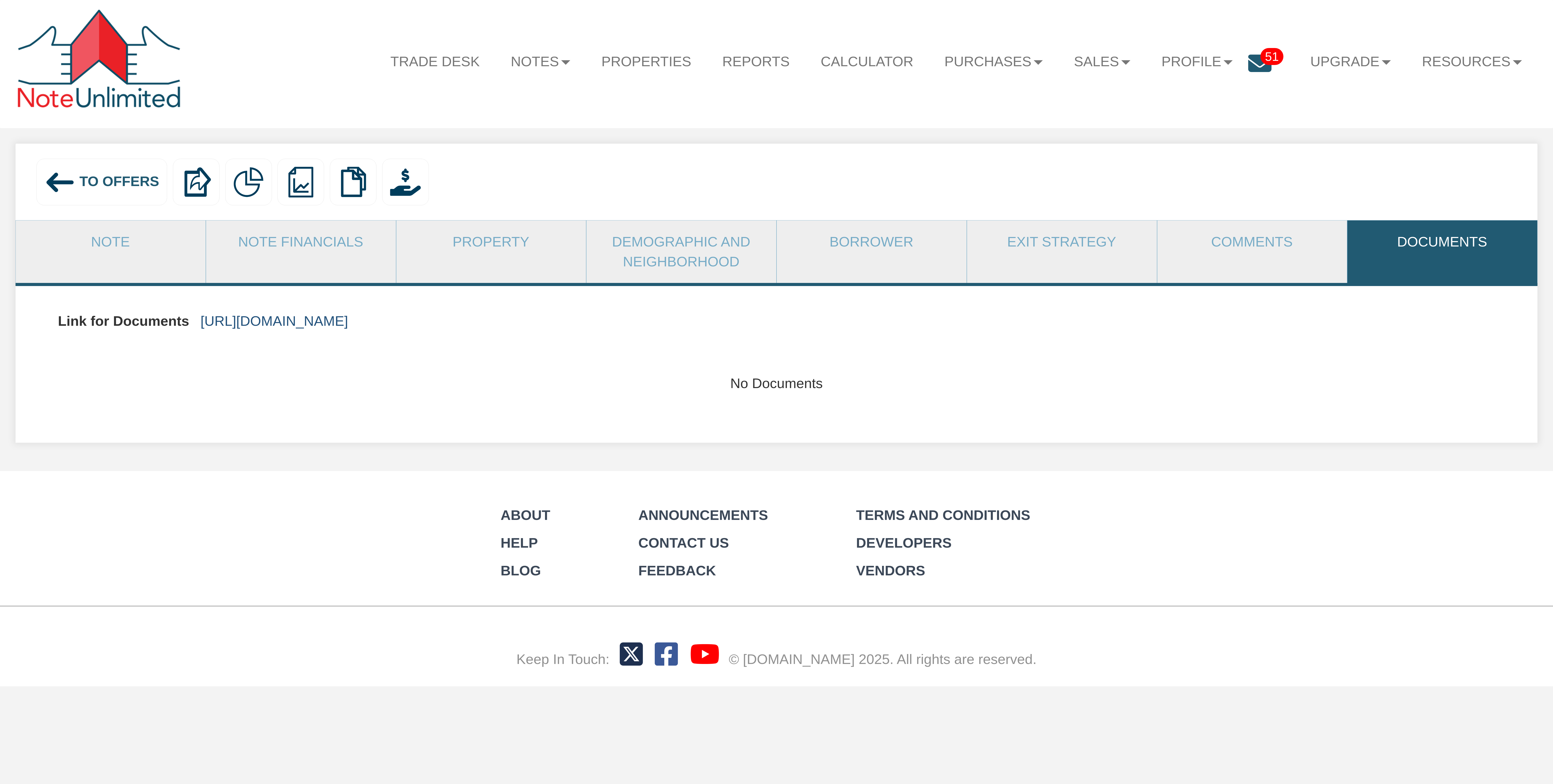
click at [348, 316] on link "https://colonialfundinggroup.sharepoint.com/:f:/s/operationsteam/EhpGdtcSdwVKii…" at bounding box center [274, 321] width 148 height 16
click at [130, 171] on div "To Offers" at bounding box center [101, 181] width 131 height 46
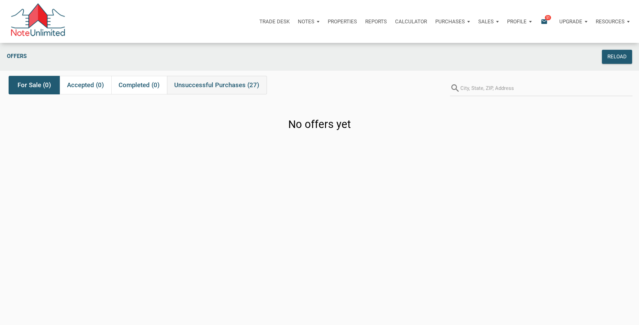
click at [218, 87] on span "Unsuccessful Purchases (27)" at bounding box center [216, 85] width 85 height 8
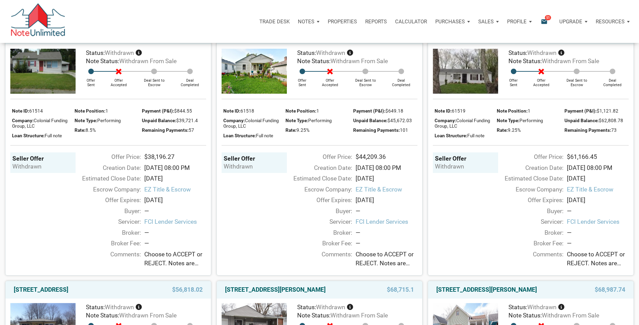
scroll to position [845, 0]
click at [374, 39] on div "$44,209.36" at bounding box center [388, 35] width 59 height 8
click at [305, 39] on link "3926 Spann Ave, Indianapolis, IN, 46203" at bounding box center [275, 35] width 101 height 8
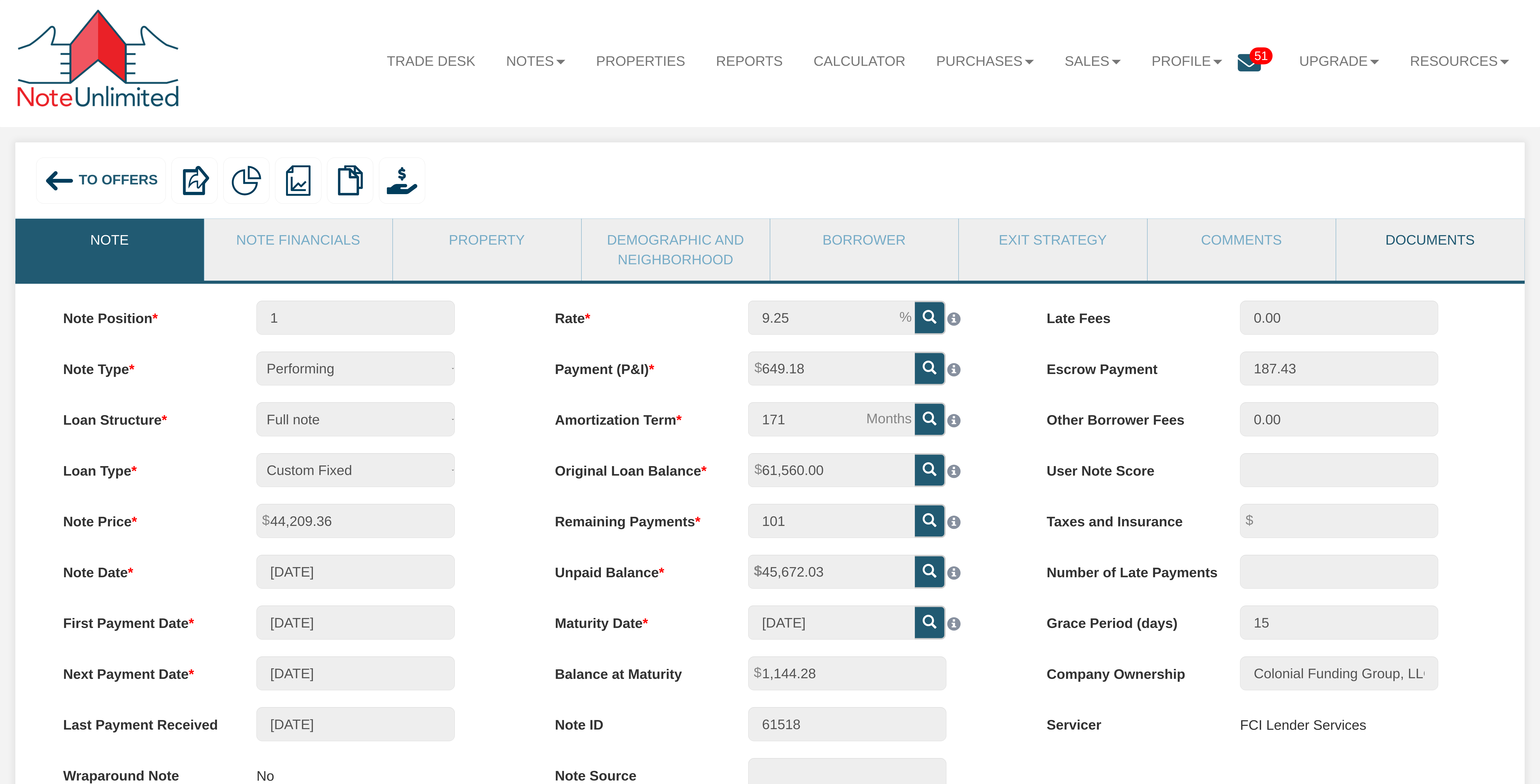
click at [1417, 243] on link "Documents" at bounding box center [1430, 240] width 188 height 42
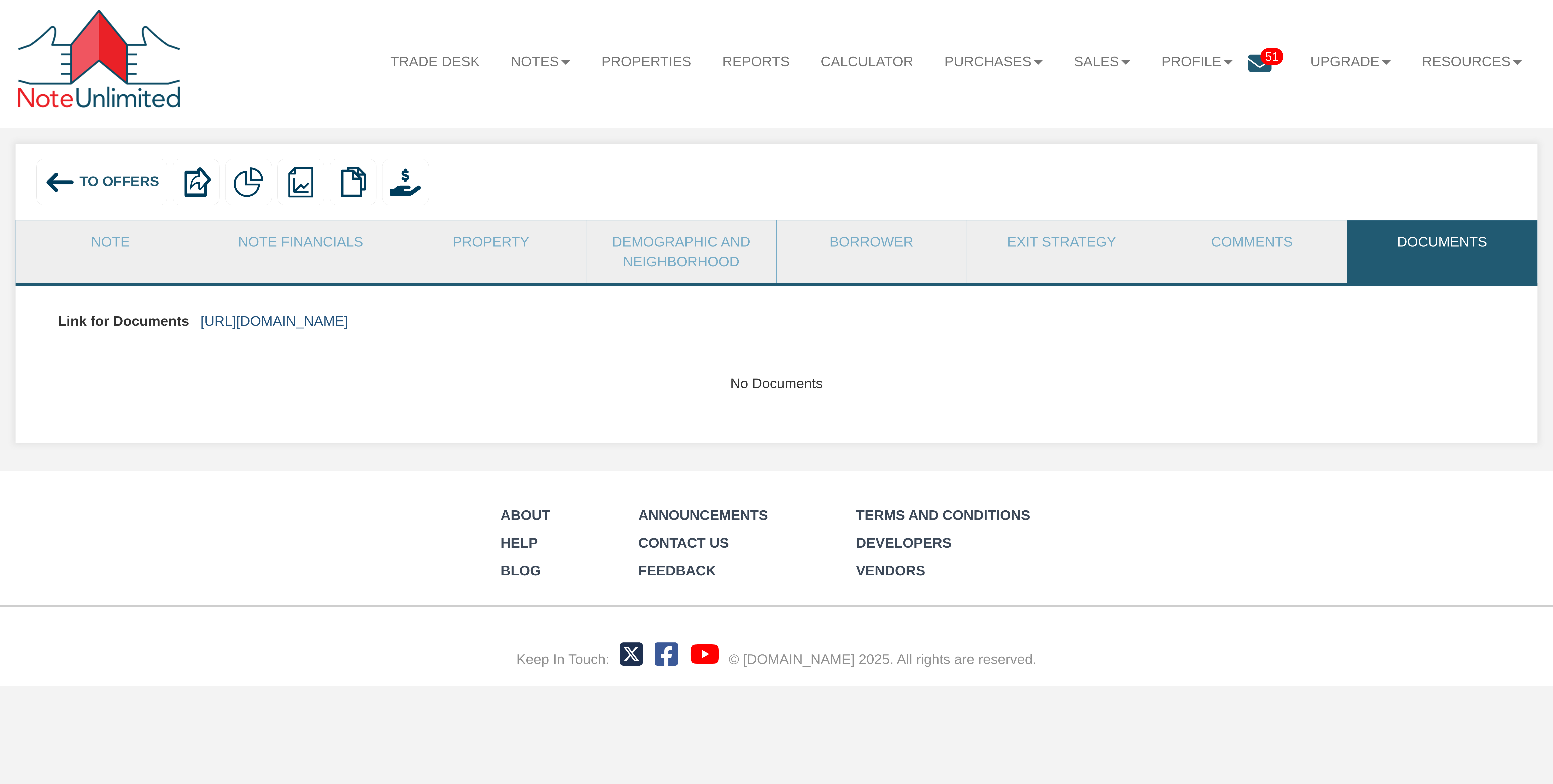
click at [348, 324] on link "https://colonialfundinggroup.sharepoint.com/:f:/s/operationsteam/Eie3GP2J02VNpG…" at bounding box center [274, 321] width 148 height 16
click at [114, 183] on span "To Offers" at bounding box center [119, 181] width 80 height 16
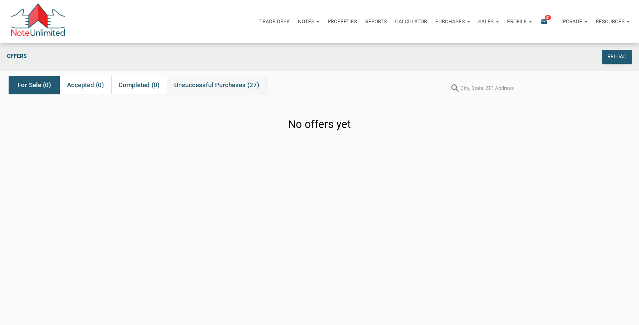
click at [235, 84] on span "Unsuccessful Purchases (27)" at bounding box center [216, 85] width 85 height 8
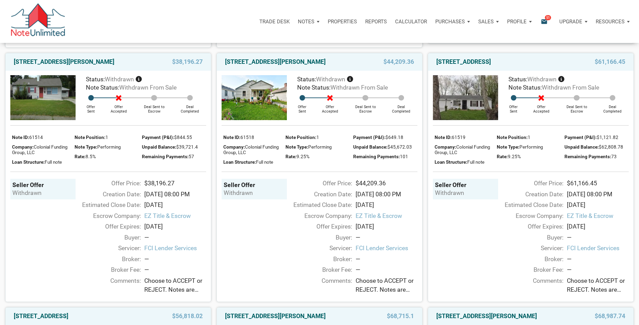
scroll to position [821, 0]
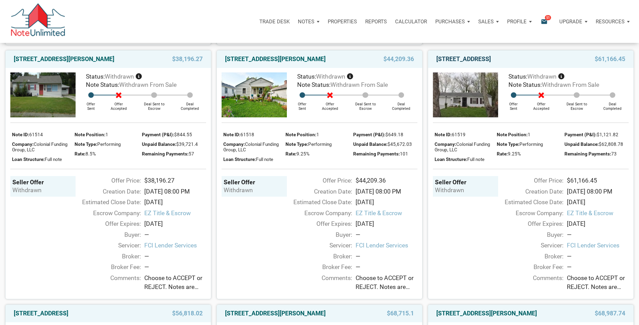
click at [491, 63] on link "3637 Chrysler St, Indianapolis, IN, 46224" at bounding box center [463, 59] width 55 height 8
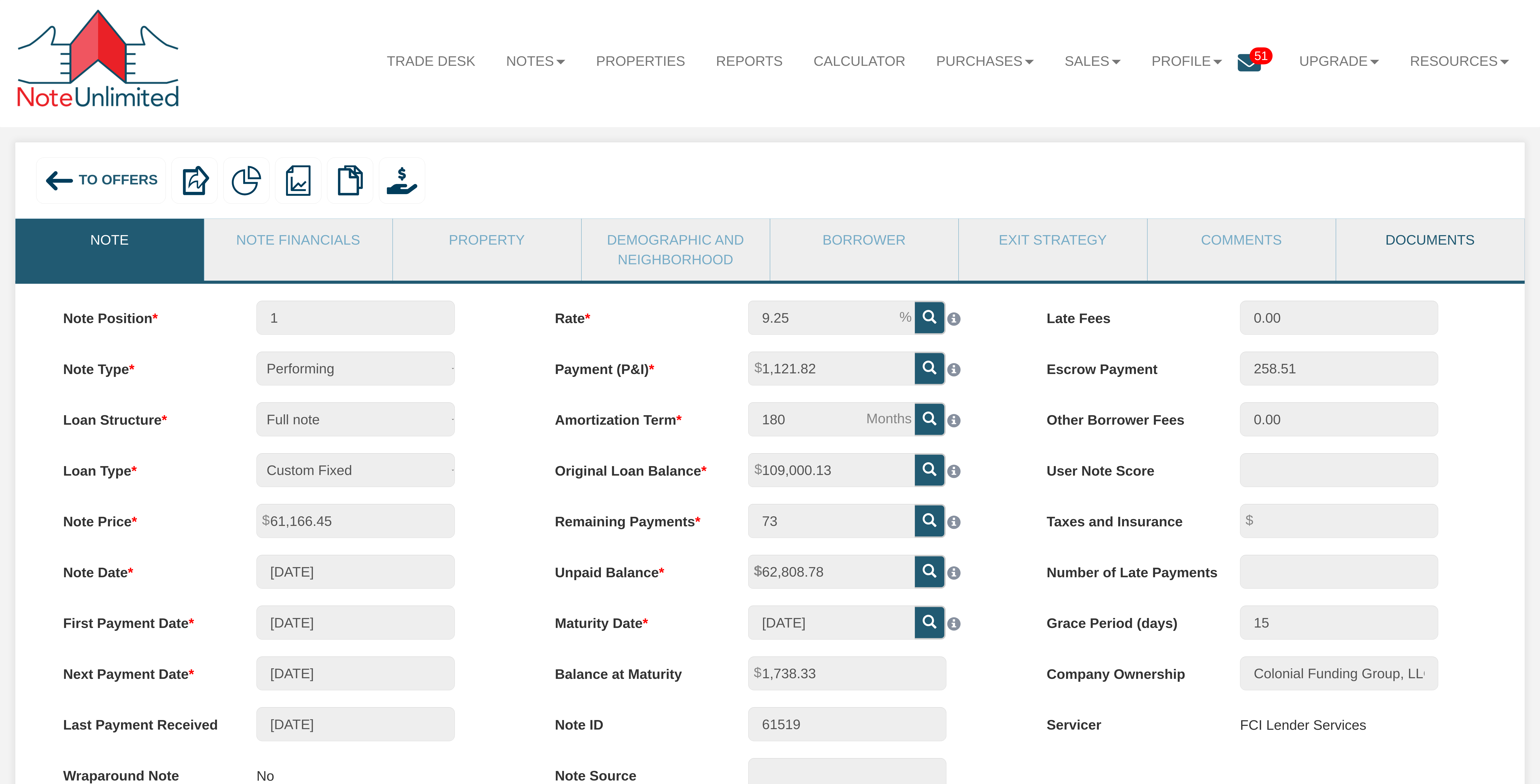
click at [1421, 237] on link "Documents" at bounding box center [1430, 240] width 188 height 42
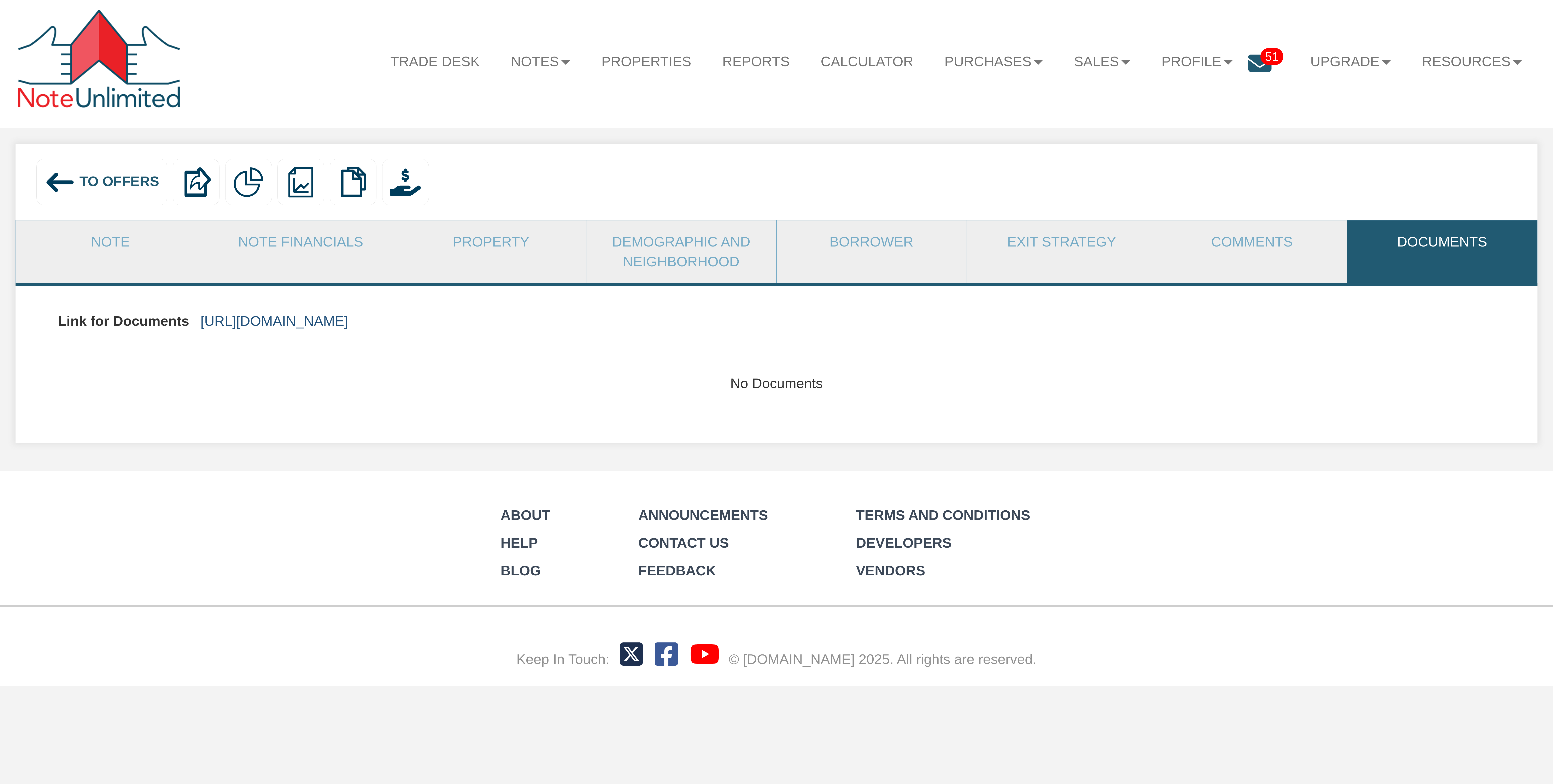
click at [348, 321] on link "https://colonialfundinggroup.sharepoint.com/:f:/s/operationsteam/El-oYTLml-tGsd…" at bounding box center [274, 321] width 148 height 16
click at [141, 174] on span "To Offers" at bounding box center [119, 181] width 80 height 16
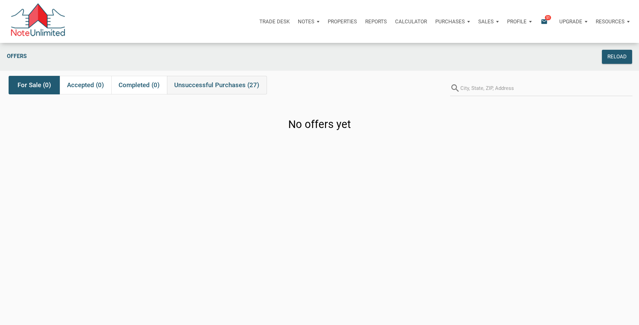
click at [236, 84] on span "Unsuccessful Purchases (27)" at bounding box center [216, 85] width 85 height 8
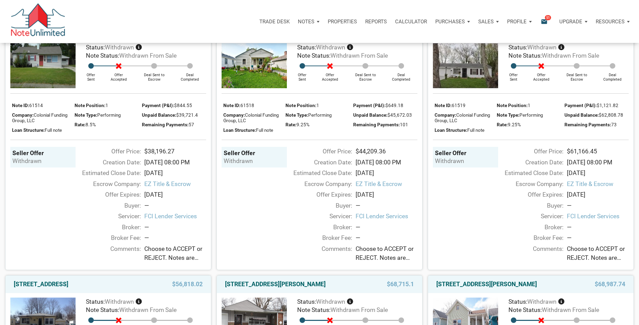
scroll to position [852, 0]
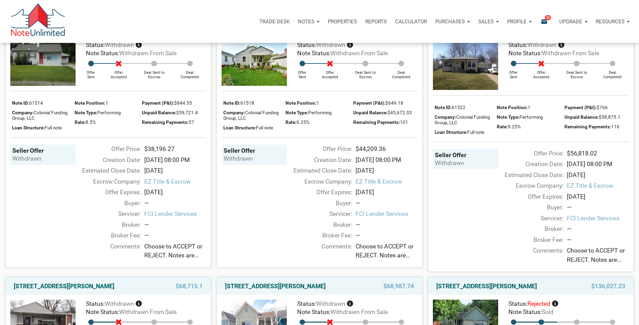
click at [544, 23] on icon "email" at bounding box center [544, 22] width 8 height 8
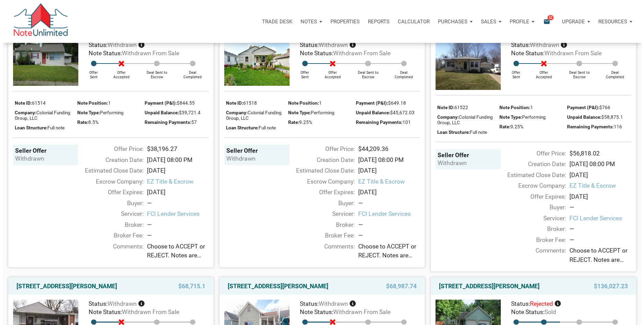
scroll to position [853, 0]
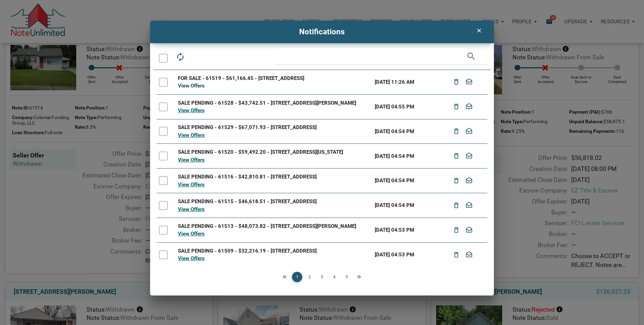
click at [188, 84] on link "View Offers" at bounding box center [191, 86] width 27 height 6
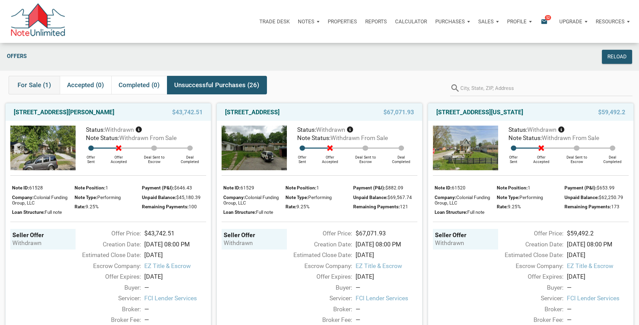
click at [44, 83] on span "For Sale (1)" at bounding box center [35, 85] width 34 height 8
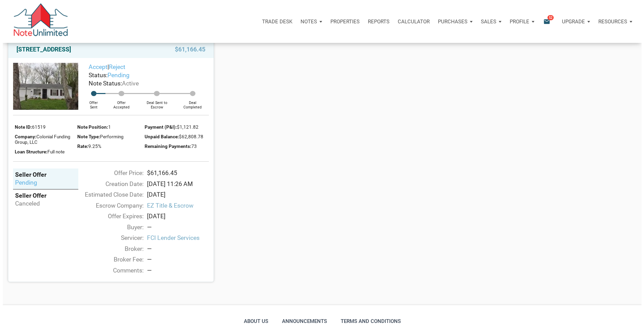
scroll to position [46, 0]
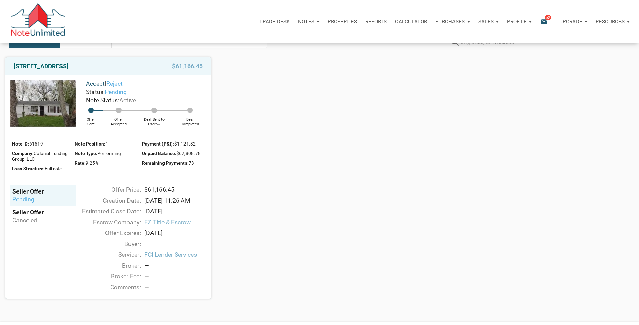
click at [98, 82] on link "Accept" at bounding box center [95, 83] width 19 height 7
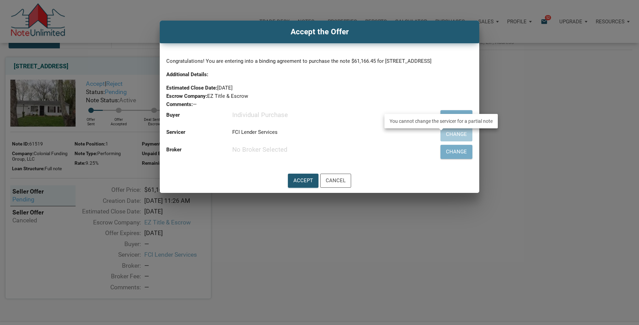
click at [456, 143] on div "Change" at bounding box center [441, 135] width 63 height 18
click at [461, 121] on div "Change" at bounding box center [456, 117] width 21 height 8
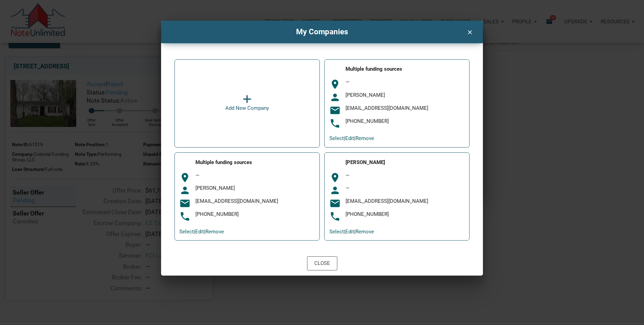
click at [248, 100] on icon at bounding box center [247, 99] width 9 height 10
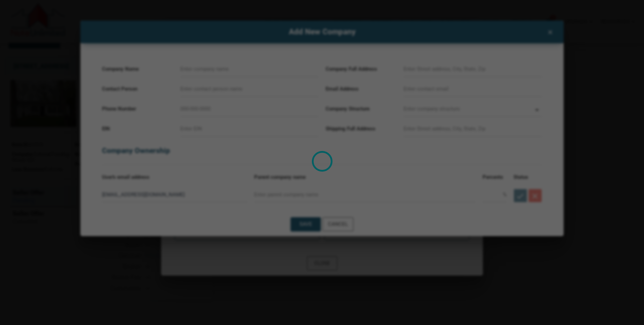
select select
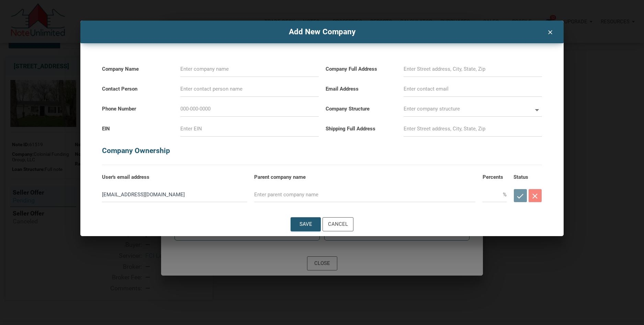
click at [238, 72] on input at bounding box center [249, 68] width 138 height 15
type input "D"
select select
type input "DG"
select select
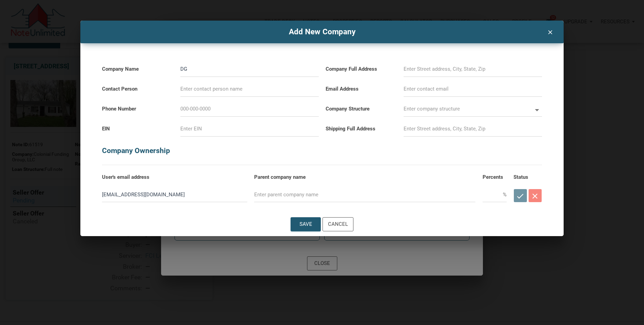
type input "DG"
select select
type input "DG C"
select select
type input "DG Ca"
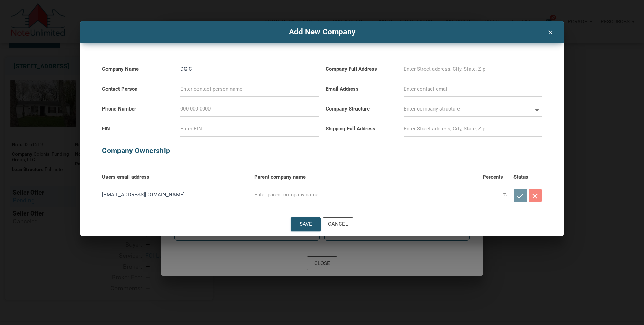
select select
type input "DG Cap"
select select
type input "DG Capi"
select select
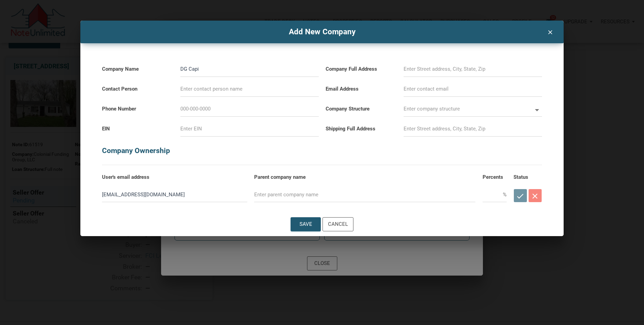
type input "DG Capit"
select select
type input "DG Capita"
select select
type input "DG Capital"
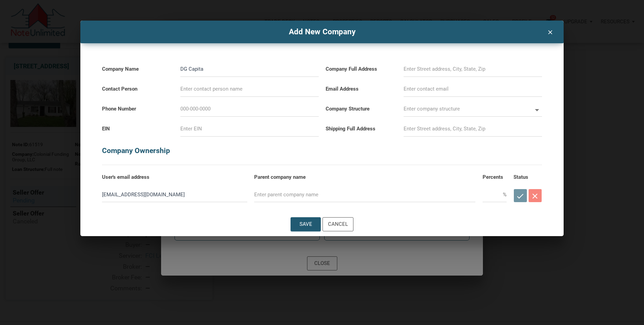
select select
type input "DG Capital"
select select
type input "DG Capital I"
select select
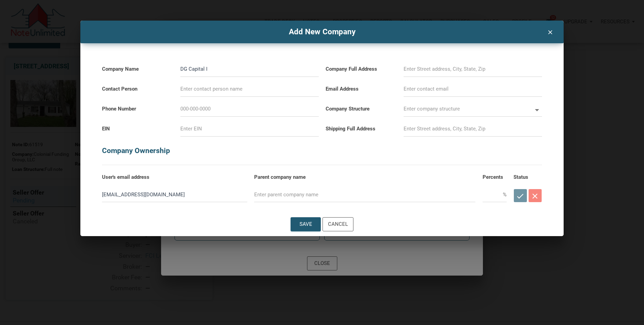
type input "DG Capital In"
select select
type input "DG Capital Inv"
select select
type input "DG Capital Inve"
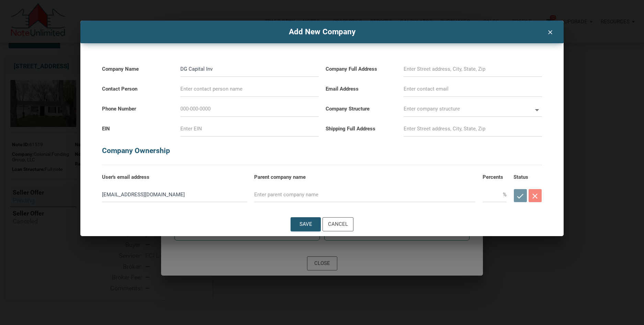
select select
type input "DG Capital Inves"
select select
type input "DG Capital Invest"
select select
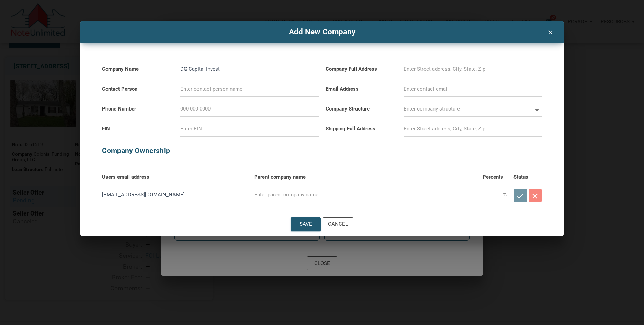
type input "DG Capital Investm"
select select
type input "DG Capital Investme"
select select
type input "DG Capital Investmen"
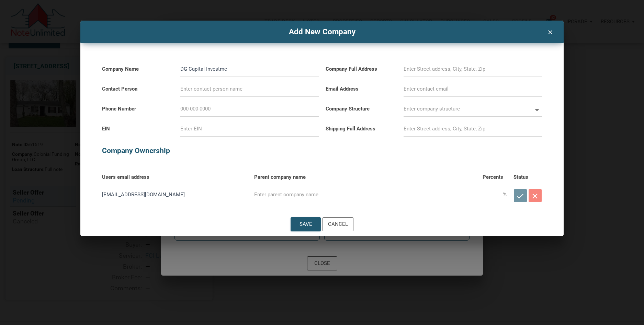
select select
type input "DG Capital Investment"
select select
type input "DG Capital Investments"
select select
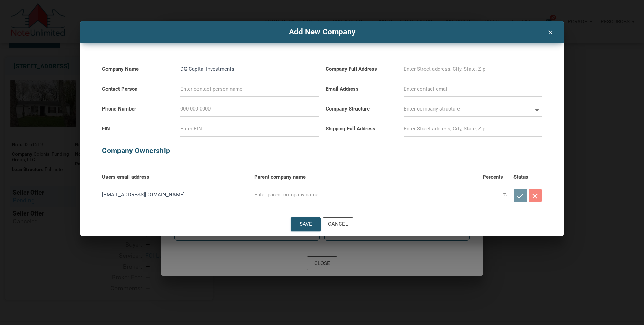
type input "DG Capital Investments,"
select select
type input "DG Capital Investments,"
select select
type input "DG Capital Investments, L"
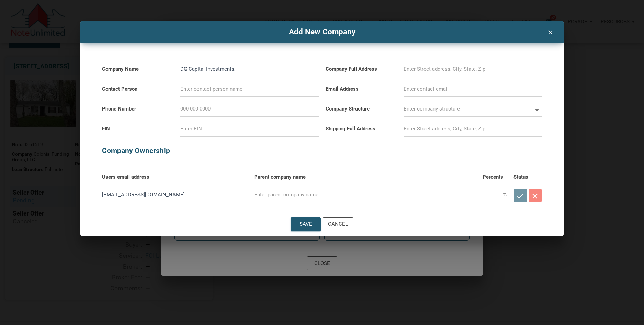
select select
type input "DG Capital Investments, LL"
select select
type input "DG Capital Investments, LLC"
select select
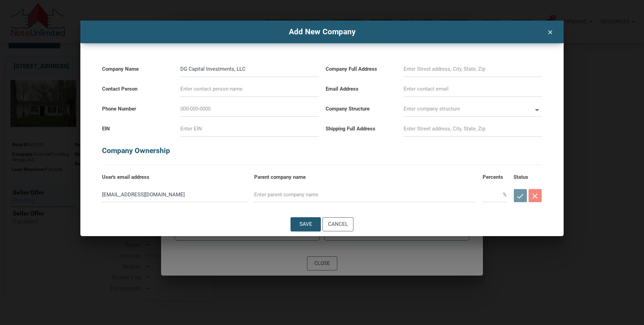
click at [269, 68] on input "DG Capital Investments, LLC" at bounding box center [249, 68] width 138 height 15
type input "DG Capital Investments, LLC"
click at [217, 90] on input at bounding box center [249, 88] width 138 height 15
type input "[PERSON_NAME]"
select select
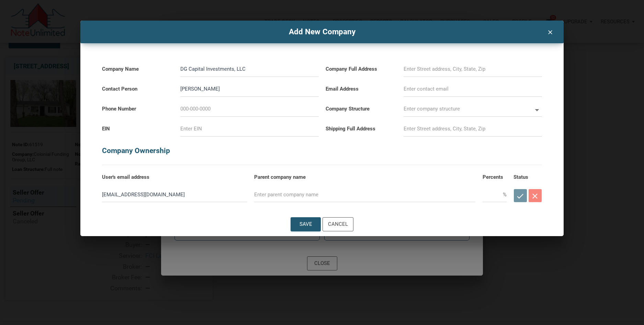
click at [241, 108] on input at bounding box center [249, 108] width 138 height 15
type input "[PHONE_NUMBER]"
select select
click at [243, 128] on input at bounding box center [249, 128] width 138 height 15
type input "8"
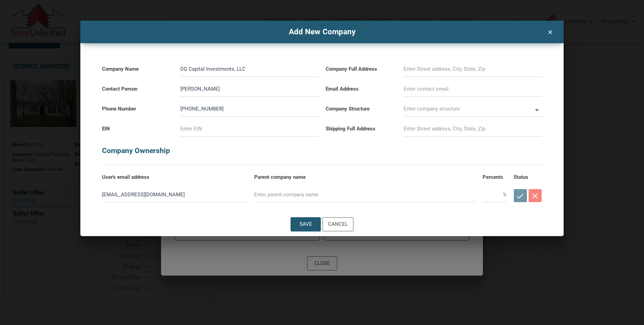
select select
type input "84"
select select
type input "84-"
select select
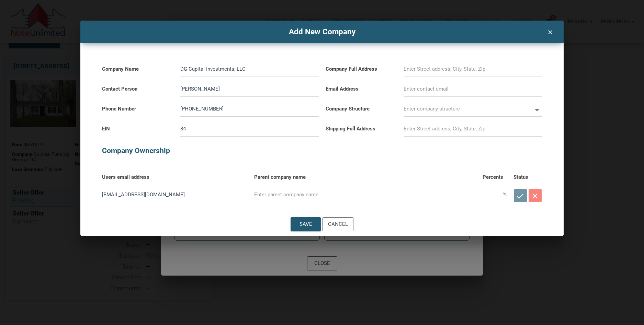
type input "84-2"
select select
type input "84-21"
select select
type input "84-217"
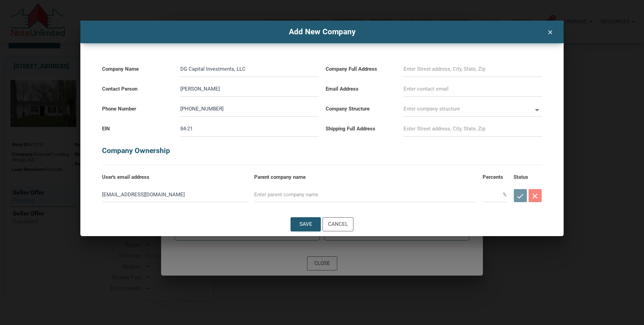
select select
type input "84-2174"
select select
type input "84-21745"
select select
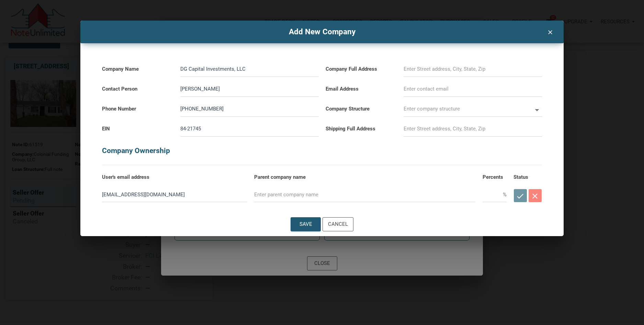
type input "84-217458"
select select
type input "[US_EMPLOYER_IDENTIFICATION_NUMBER]"
select select
type input "[US_EMPLOYER_IDENTIFICATION_NUMBER]"
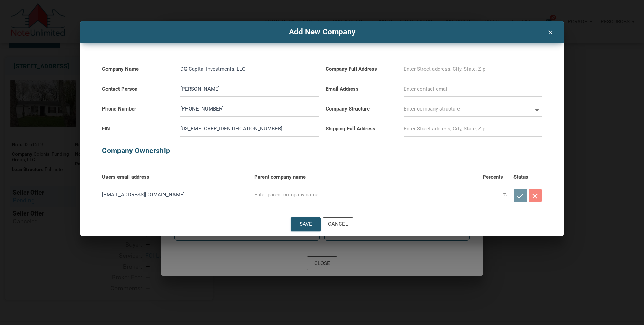
click at [430, 70] on input at bounding box center [473, 68] width 138 height 15
select select
type input "2"
select select
type input "27"
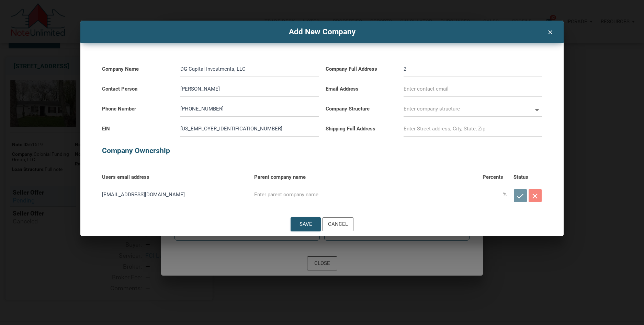
select select
type input "270"
select select
type input "2705"
select select
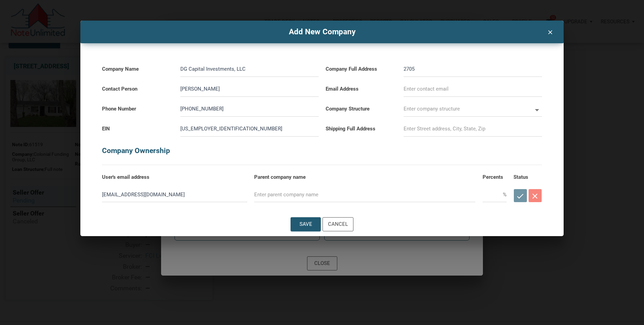
type input "2705"
select select
type input "2705 L"
select select
type input "2705 Lo"
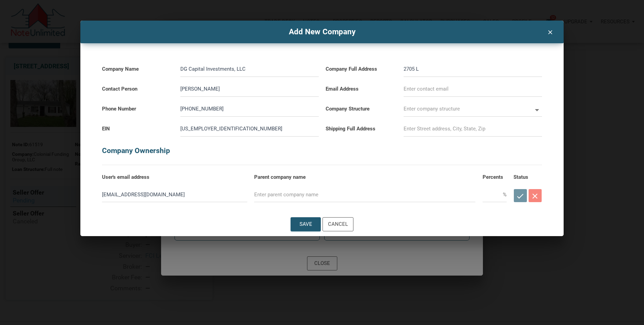
select select
type input "2705 Los"
select select
type input "2705 Los"
select select
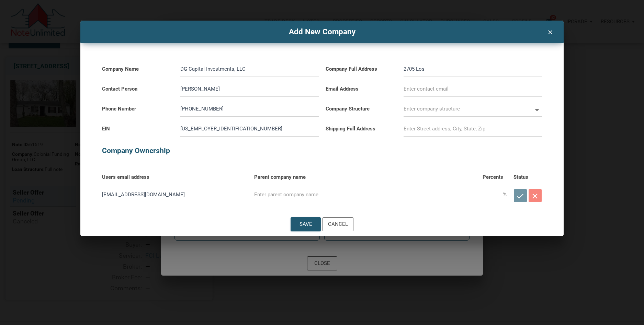
type input "2705 Los G"
select select
type input "2705 Los Ga"
select select
type input "2705 Los Gat"
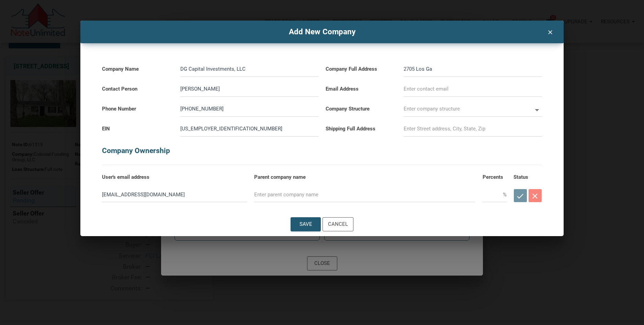
select select
type input "2705 Los Gato"
select select
type input "2705 Los Gatos"
select select
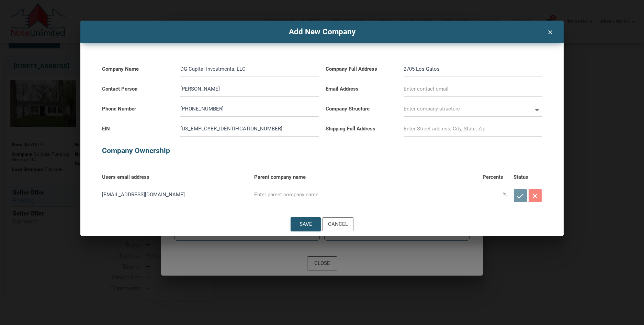
type input "2705 Los Gatos"
select select
type input "2705 Los Gatos l"
select select
type input "2705 Los Gatos ln"
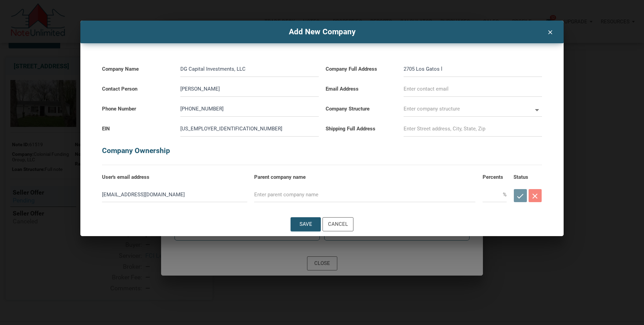
select select
type input "[STREET_ADDRESS],"
select select
type input "[STREET_ADDRESS],"
select select
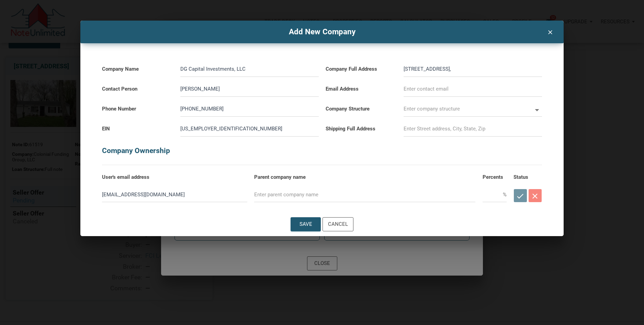
type input "2705 Los Gatos ln, F"
select select
type input "[STREET_ADDRESS]"
select select
type input "2705 Los Gatos ln, For"
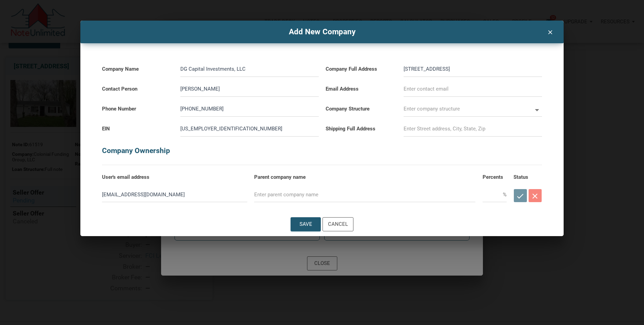
select select
type input "[STREET_ADDRESS]"
select select
type input "[STREET_ADDRESS]"
select select
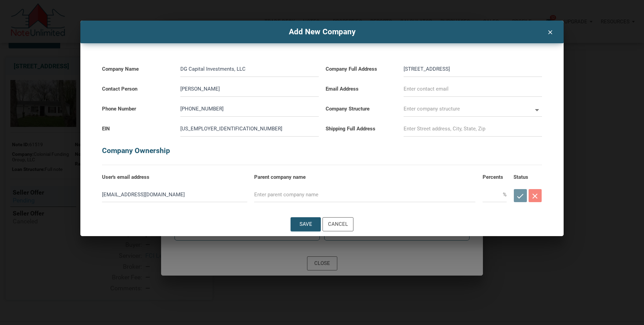
type input "[STREET_ADDRESS]"
select select
type input "[STREET_ADDRESS]"
select select
type input "[STREET_ADDRESS]"
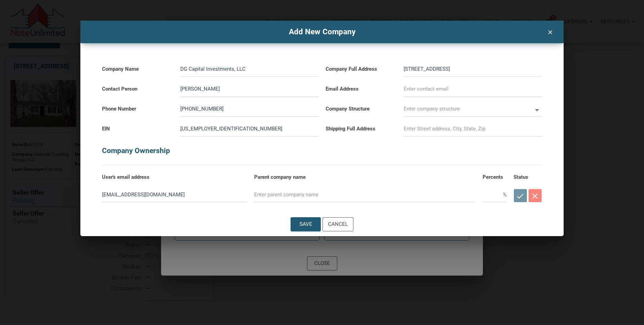
select select
type input "[STREET_ADDRESS]"
select select
type input "[STREET_ADDRESS]"
select select
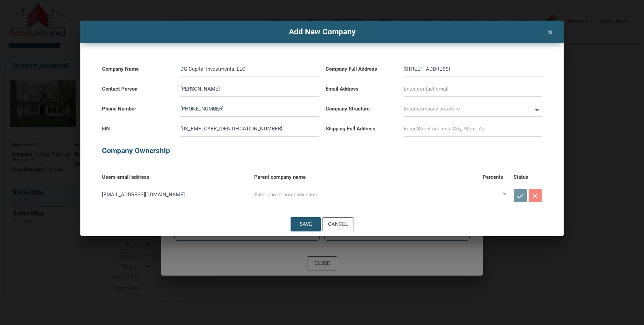
type input "[STREET_ADDRESS],"
select select
type input "[STREET_ADDRESS]"
select select
type input "[STREET_ADDRESS]"
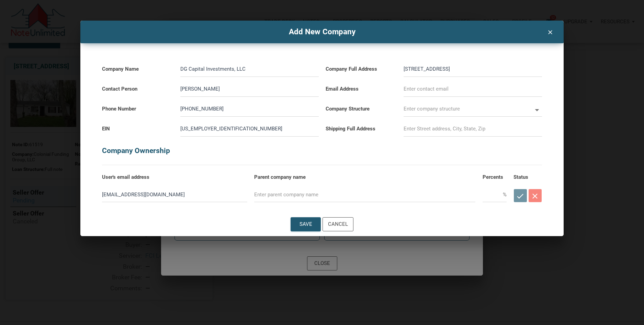
select select
type input "[STREET_ADDRESS]"
select select
type input "[STREET_ADDRESS]"
select select
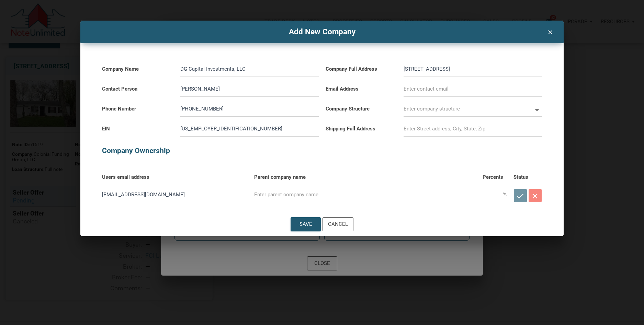
type input "[STREET_ADDRESS]"
select select
type input "[STREET_ADDRESS]"
select select
type input "[STREET_ADDRESS]"
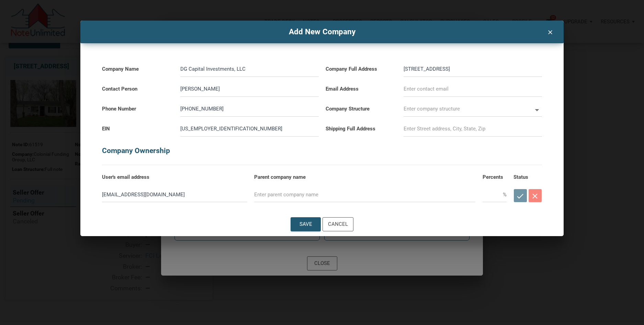
select select
type input "[STREET_ADDRESS]"
select select
type input "[STREET_ADDRESS]"
click at [427, 92] on input at bounding box center [473, 88] width 138 height 15
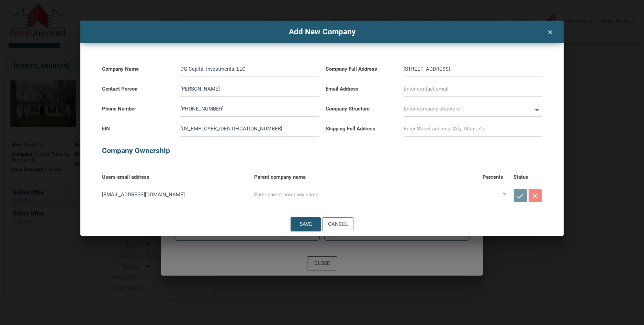
select select
type input "[EMAIL_ADDRESS][DOMAIN_NAME]"
click at [454, 109] on input "text" at bounding box center [468, 108] width 128 height 15
select select
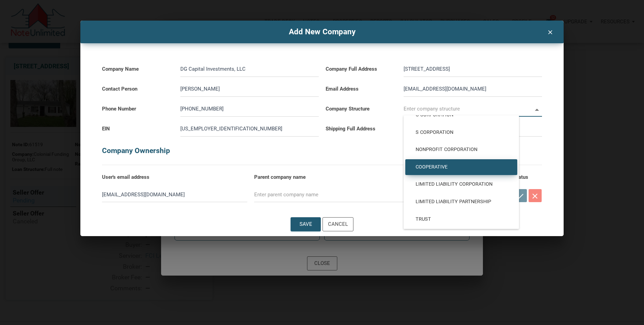
scroll to position [46, 0]
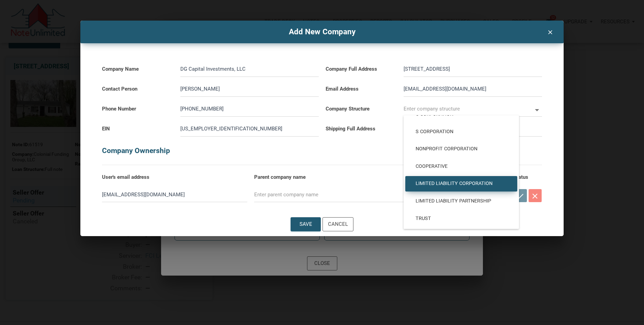
click at [474, 182] on span "Limited Liability Corporation" at bounding box center [461, 184] width 102 height 6
type input "Limited Liability Corporation"
type input "LLC"
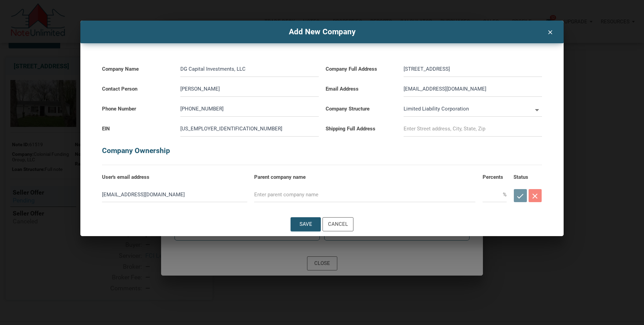
click at [417, 131] on input at bounding box center [473, 128] width 138 height 15
select select
type input "8"
select select
type input "89"
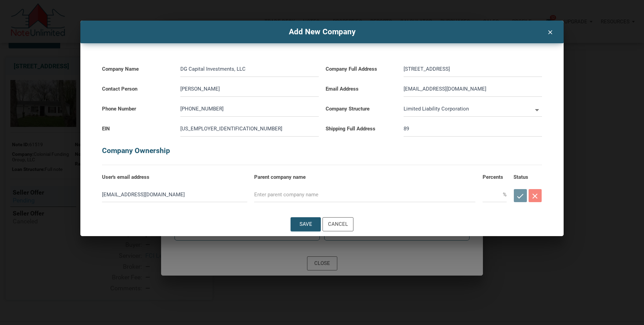
select select
type input "890"
select select
type input "8901"
select select
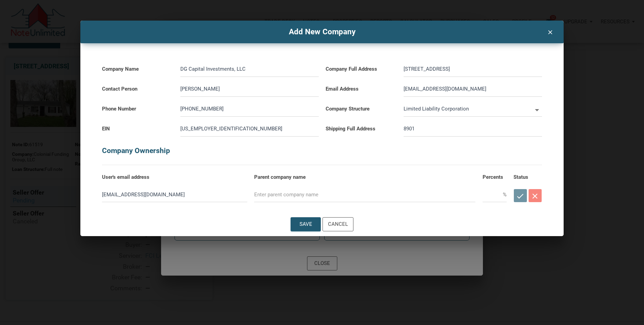
type input "8901"
select select
type input "8901 T"
select select
type input "8901 Te"
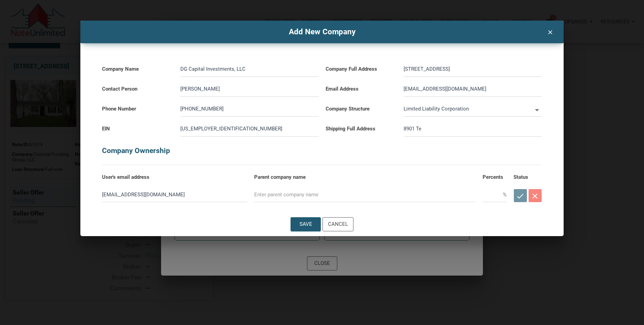
select select
type input "8901 Teh"
select select
type input "8901 Tehe"
select select
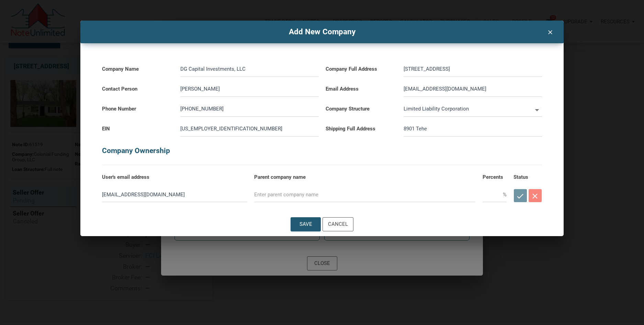
type input "8901 Teh"
select select
type input "8901 Teha"
select select
type input "8901 Teham"
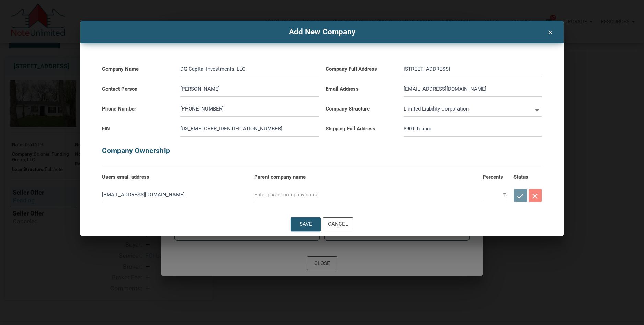
select select
type input "8901 Tehama"
select select
type input "8901 Tehama"
select select
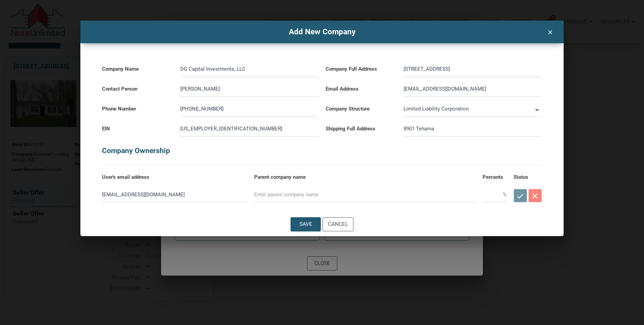
type input "8901 Tehama R"
select select
type input "8901 Tehama Ri"
select select
type input "8901 Tehama Rid"
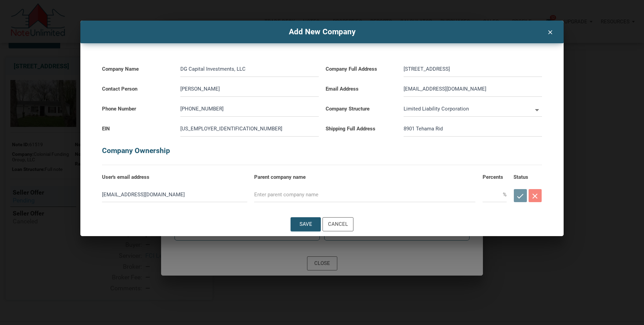
select select
type input "8901 Tehama Ridg"
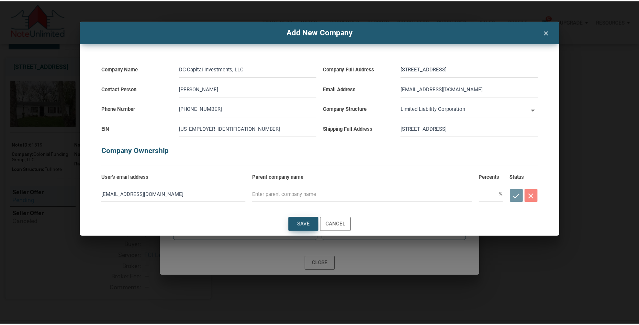
scroll to position [0, 0]
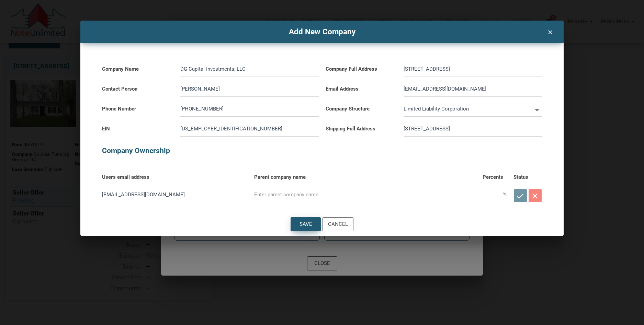
click at [306, 226] on div "Save" at bounding box center [306, 225] width 13 height 8
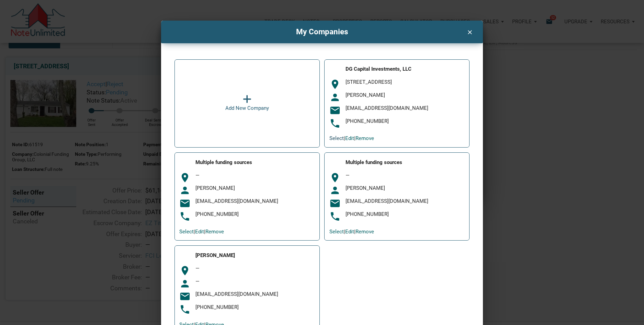
click at [339, 138] on link "Select" at bounding box center [336, 138] width 14 height 6
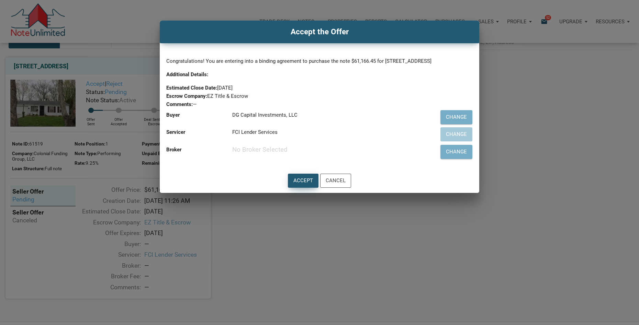
click at [302, 185] on div "Accept" at bounding box center [303, 181] width 20 height 8
